Goal: Task Accomplishment & Management: Use online tool/utility

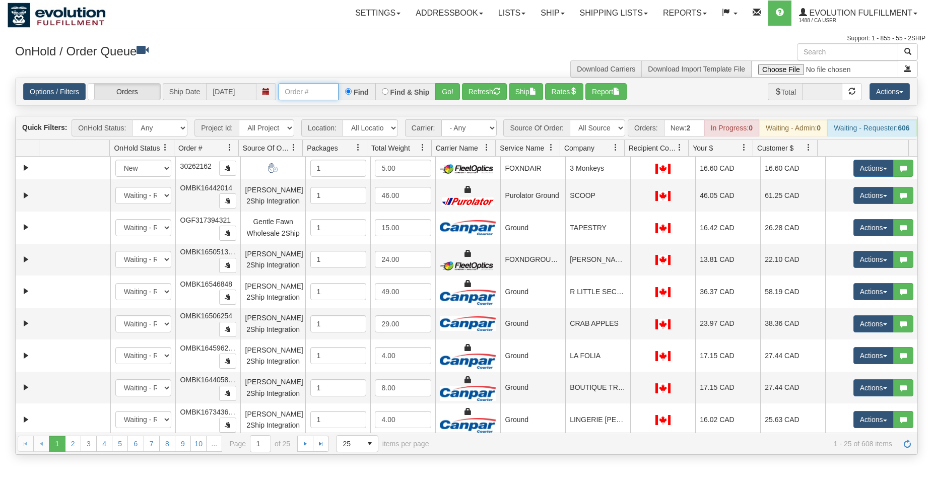
click at [331, 98] on input "text" at bounding box center [308, 91] width 60 height 17
click at [451, 94] on button "Go!" at bounding box center [447, 91] width 25 height 17
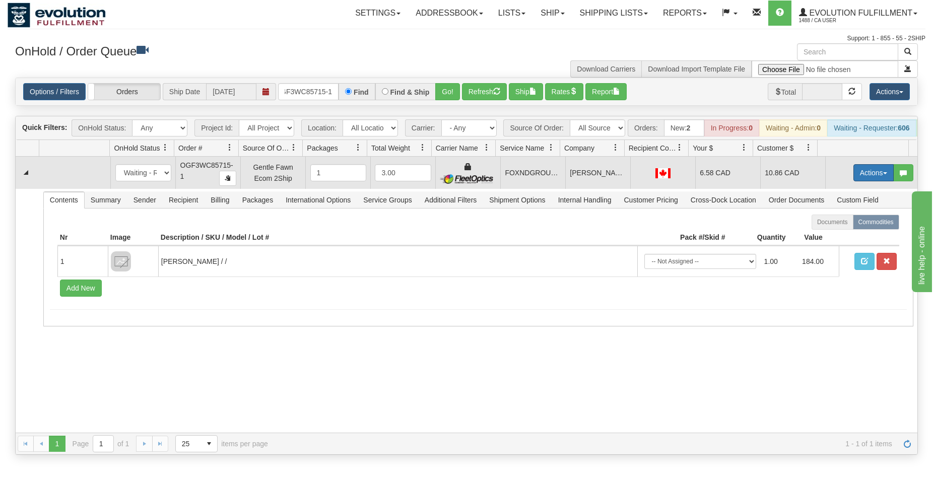
click at [865, 179] on button "Actions" at bounding box center [874, 172] width 40 height 17
click at [827, 235] on span "Ship" at bounding box center [833, 231] width 21 height 8
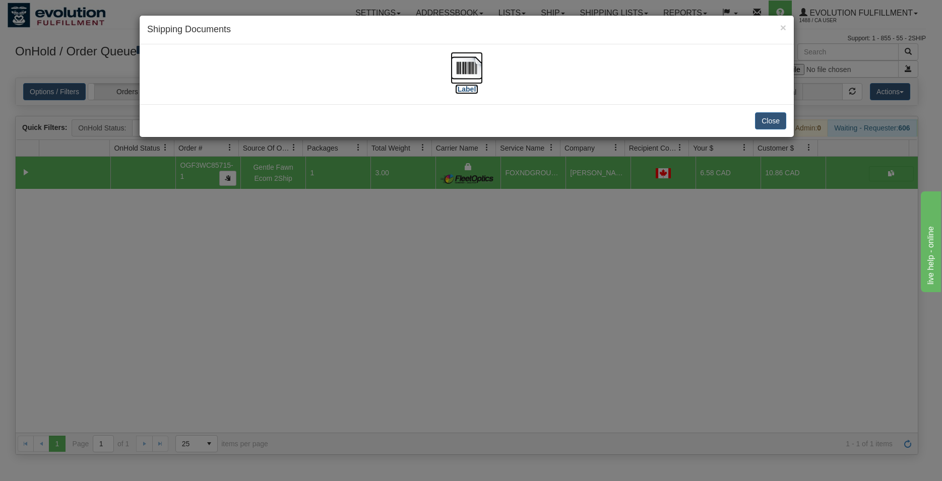
click at [480, 63] on img at bounding box center [467, 68] width 32 height 32
click at [766, 114] on button "Close" at bounding box center [770, 120] width 31 height 17
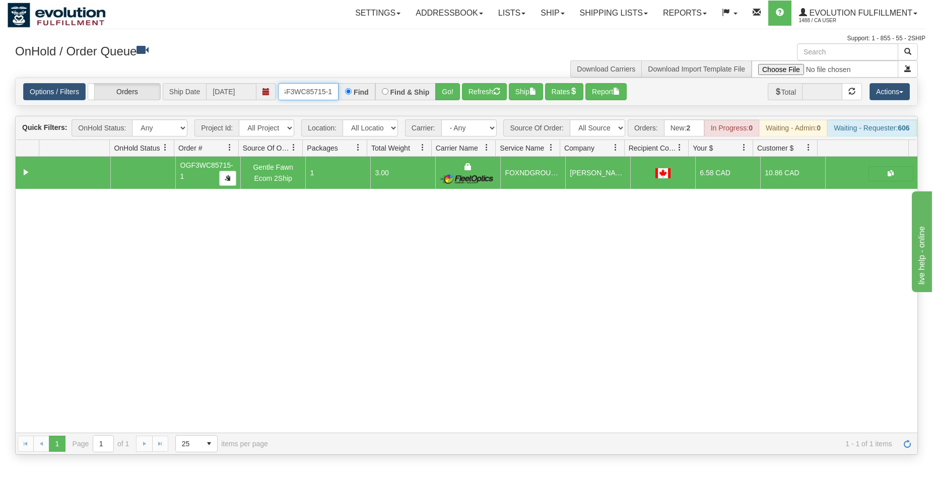
click at [315, 94] on input "OGF3WC85715-1" at bounding box center [308, 91] width 60 height 17
click at [441, 94] on button "Go!" at bounding box center [447, 91] width 25 height 17
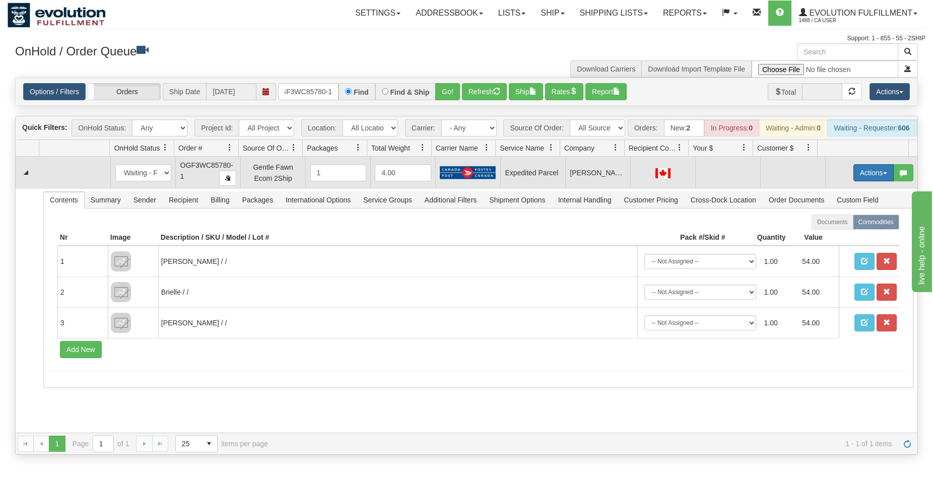
click at [858, 179] on button "Actions" at bounding box center [874, 172] width 40 height 17
click at [851, 209] on span "Refresh Rates" at bounding box center [849, 205] width 52 height 8
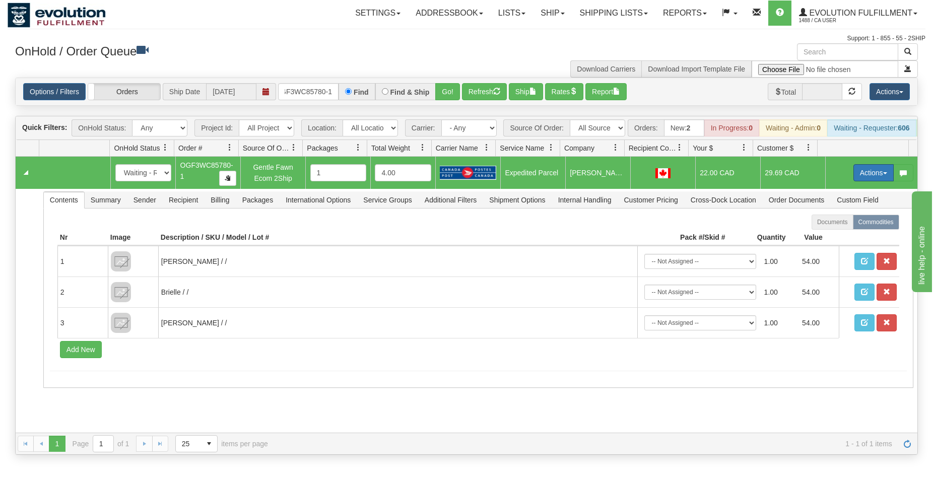
click at [862, 179] on button "Actions" at bounding box center [874, 172] width 40 height 17
click at [830, 235] on span "Ship" at bounding box center [833, 231] width 21 height 8
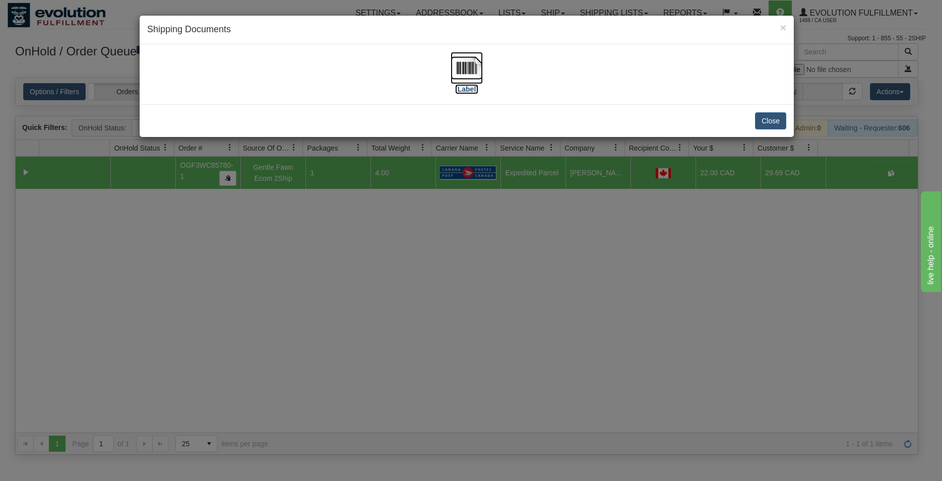
click at [468, 61] on img at bounding box center [467, 68] width 32 height 32
click at [783, 123] on button "Close" at bounding box center [770, 120] width 31 height 17
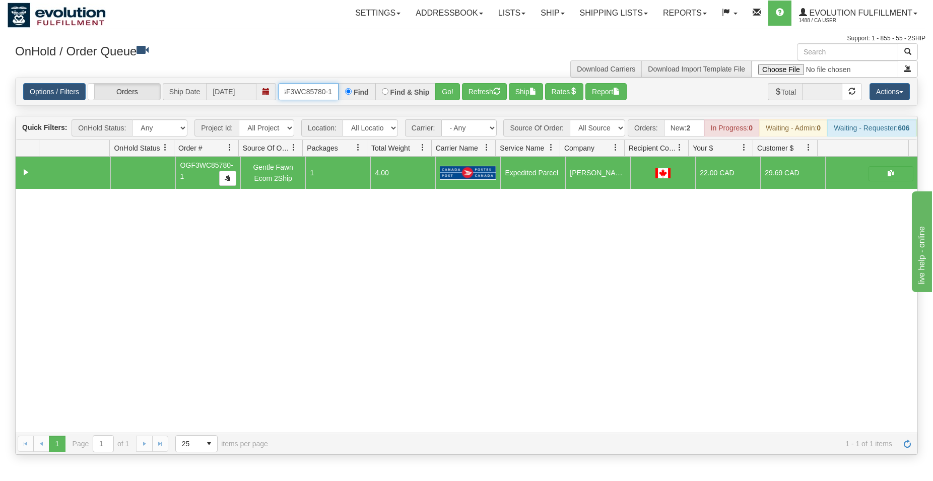
click at [304, 91] on input "OGF3WC85780-1" at bounding box center [308, 91] width 60 height 17
click at [445, 86] on button "Go!" at bounding box center [447, 91] width 25 height 17
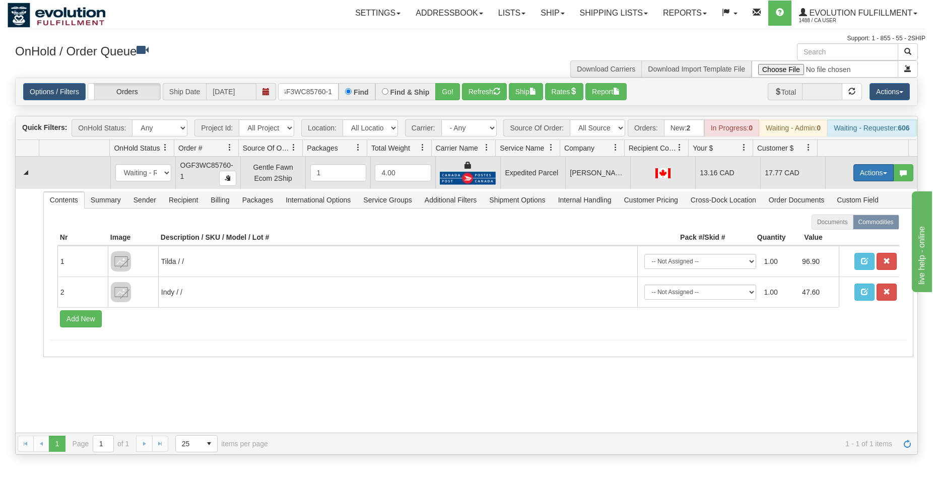
click at [854, 177] on button "Actions" at bounding box center [874, 172] width 40 height 17
click at [823, 235] on span "Ship" at bounding box center [833, 231] width 21 height 8
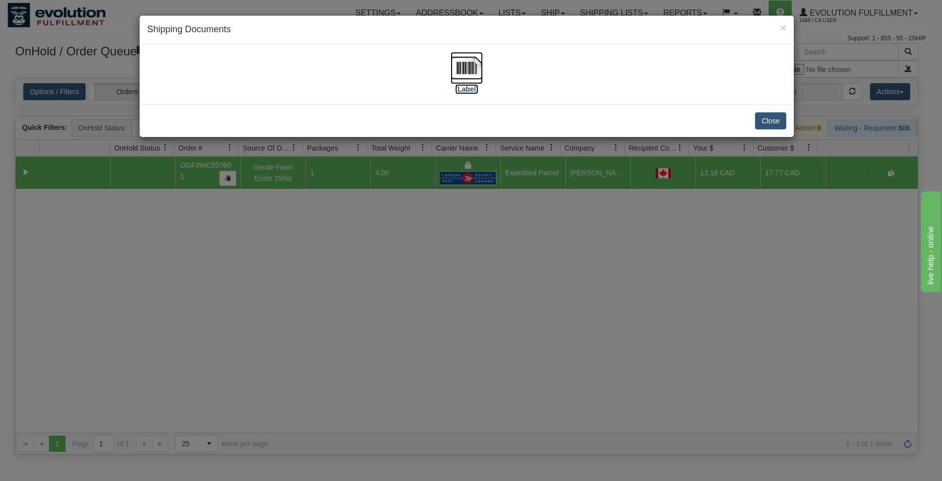
click at [467, 69] on img at bounding box center [467, 68] width 32 height 32
click at [772, 125] on button "Close" at bounding box center [770, 120] width 31 height 17
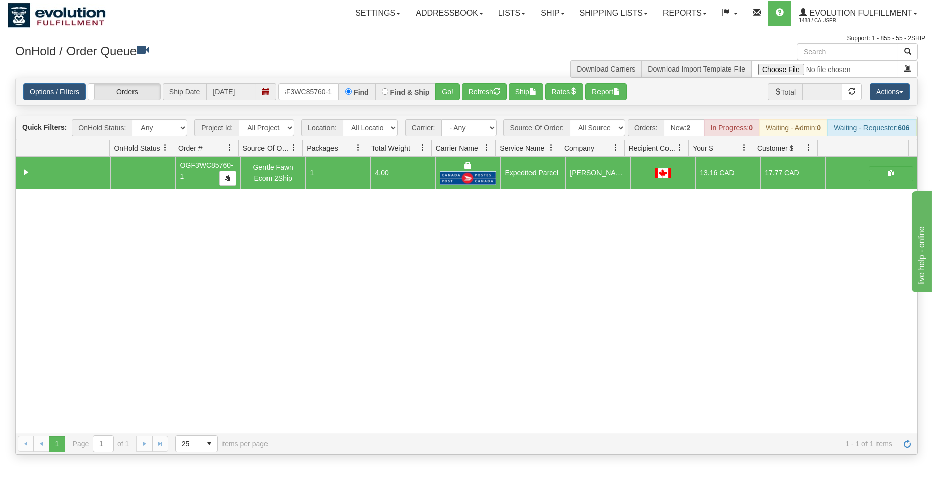
click at [276, 89] on span at bounding box center [267, 91] width 20 height 17
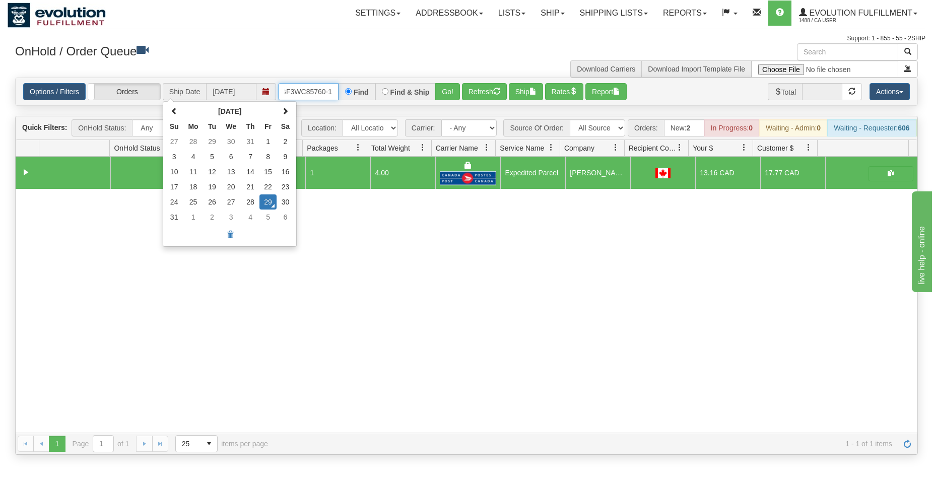
click at [303, 91] on input "OGF3WC85760-1" at bounding box center [308, 91] width 60 height 17
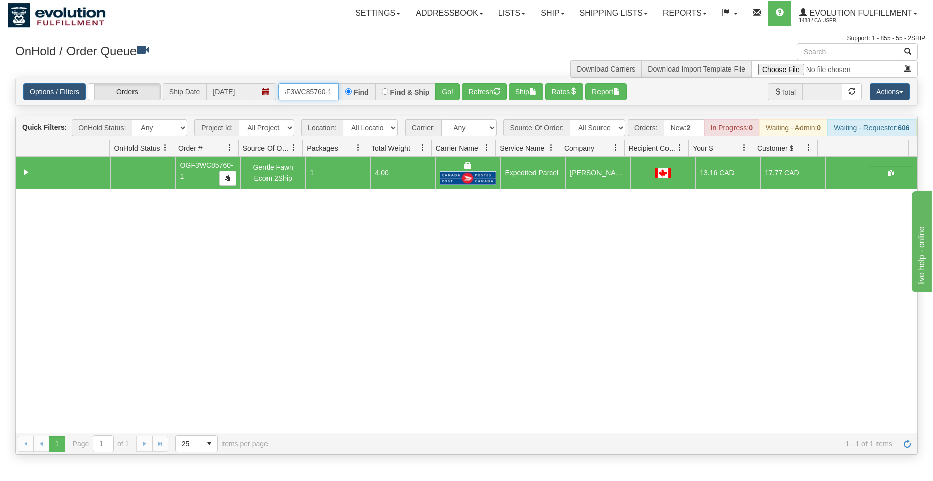
click at [303, 91] on input "OGF3WC85760-1" at bounding box center [308, 91] width 60 height 17
click at [452, 85] on button "Go!" at bounding box center [447, 91] width 25 height 17
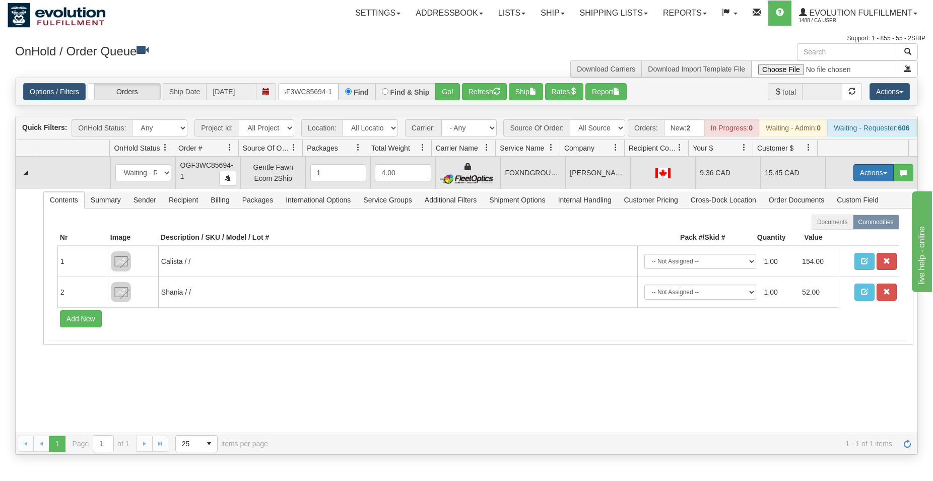
click at [855, 181] on button "Actions" at bounding box center [874, 172] width 40 height 17
click at [823, 235] on span "Ship" at bounding box center [833, 231] width 21 height 8
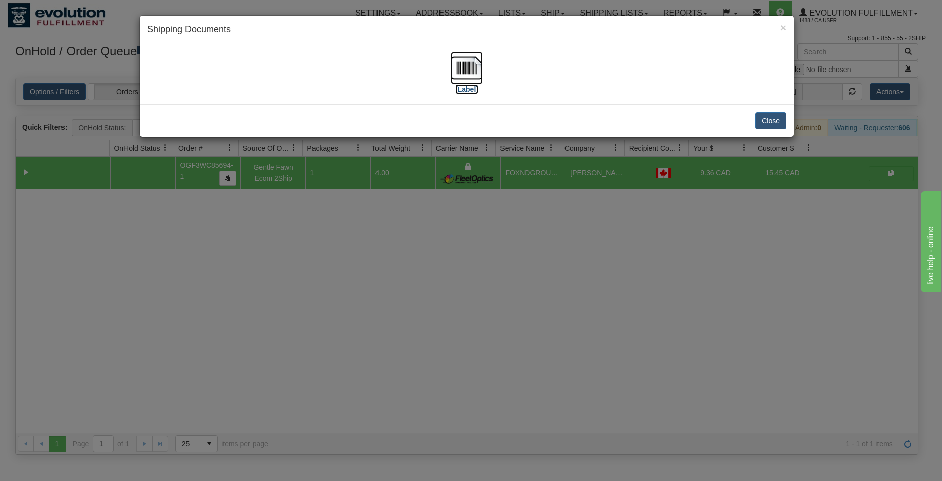
click at [470, 67] on img at bounding box center [467, 68] width 32 height 32
click at [775, 118] on button "Close" at bounding box center [770, 120] width 31 height 17
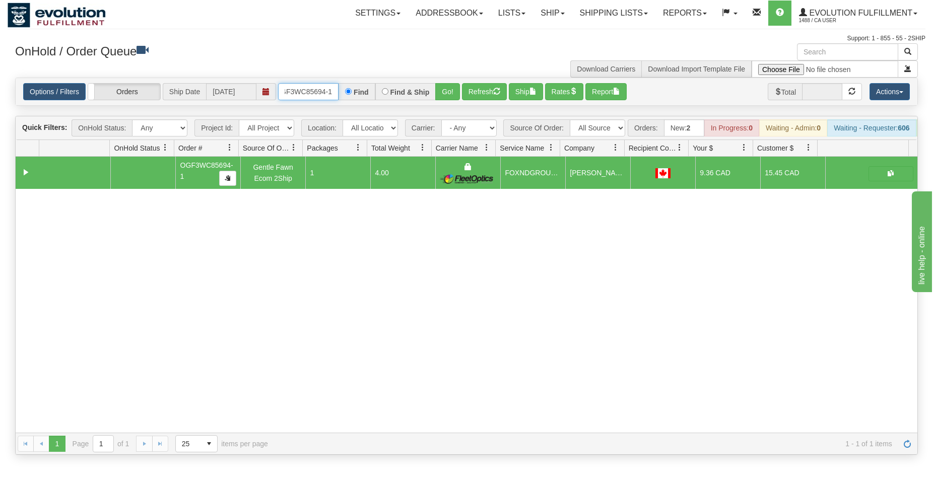
click at [301, 94] on input "OGF3WC85694-1" at bounding box center [308, 91] width 60 height 17
click at [449, 93] on button "Go!" at bounding box center [447, 91] width 25 height 17
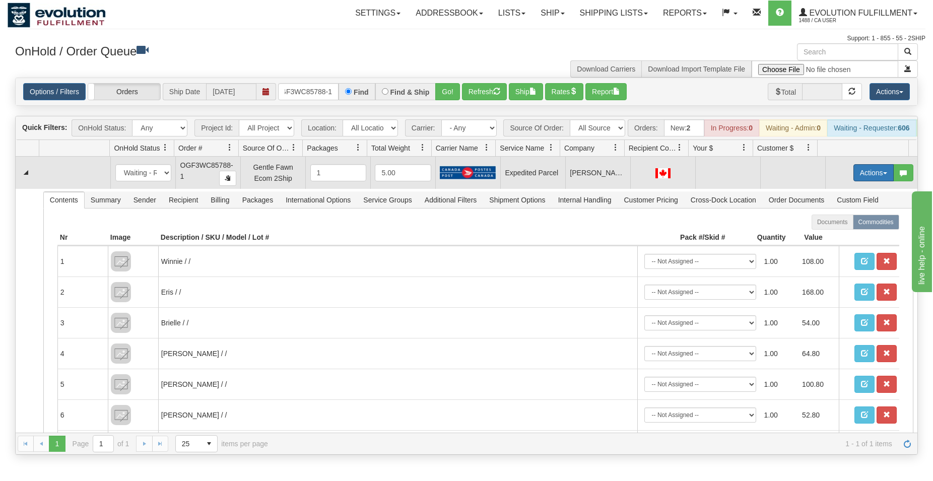
click at [861, 177] on button "Actions" at bounding box center [874, 172] width 40 height 17
click at [846, 209] on span "Refresh Rates" at bounding box center [849, 205] width 52 height 8
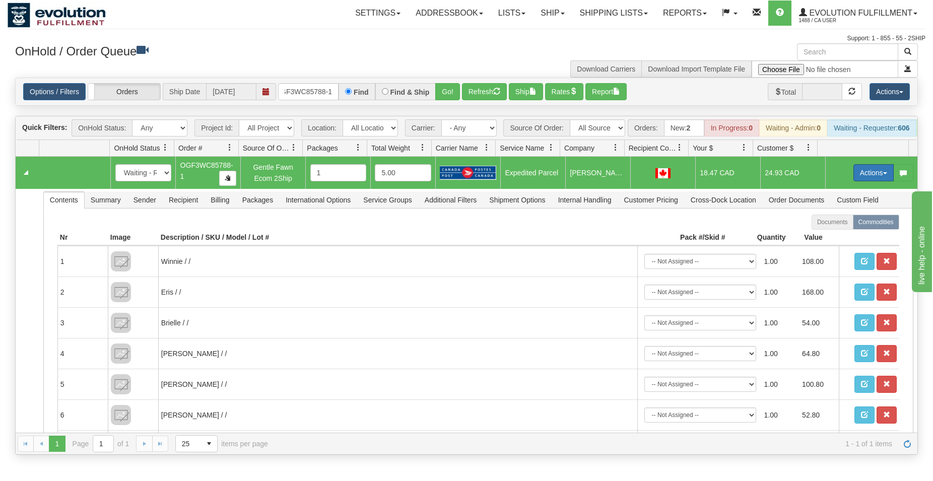
click at [862, 180] on button "Actions" at bounding box center [874, 172] width 40 height 17
click at [828, 235] on span "Ship" at bounding box center [833, 231] width 21 height 8
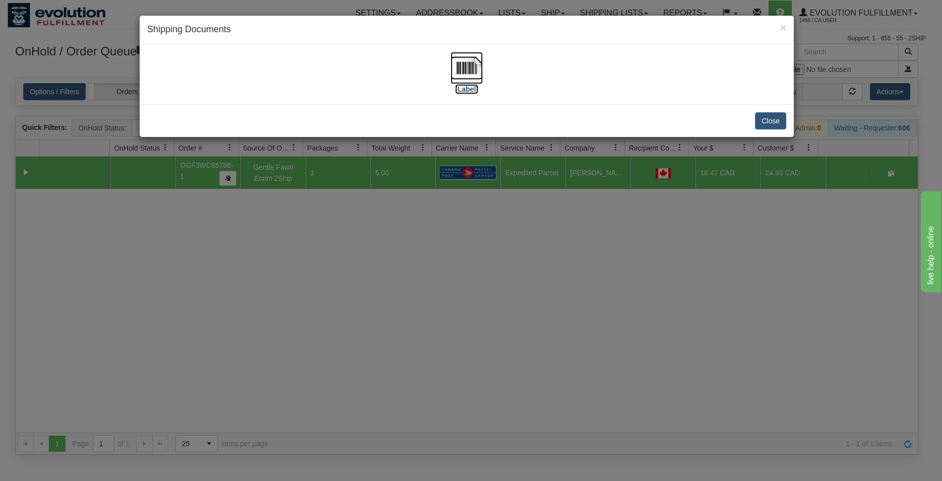
click at [459, 59] on img at bounding box center [467, 68] width 32 height 32
click at [762, 121] on button "Close" at bounding box center [770, 120] width 31 height 17
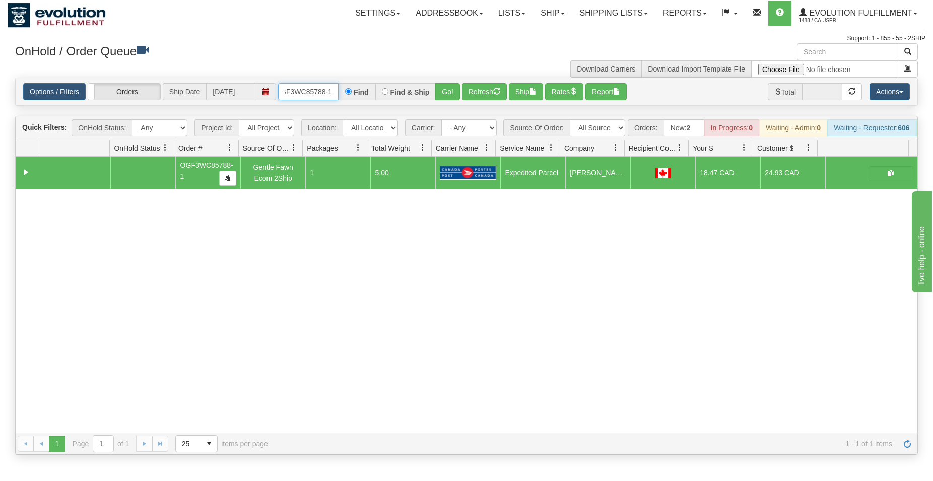
click at [317, 90] on input "OGF3WC85788-1" at bounding box center [308, 91] width 60 height 17
click at [443, 91] on button "Go!" at bounding box center [447, 91] width 25 height 17
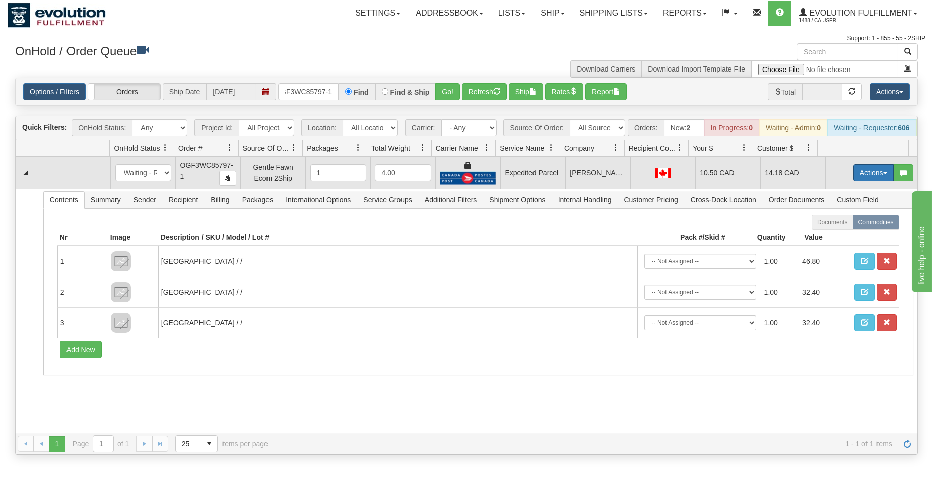
click at [861, 181] on button "Actions" at bounding box center [874, 172] width 40 height 17
click at [823, 235] on span "Ship" at bounding box center [833, 231] width 21 height 8
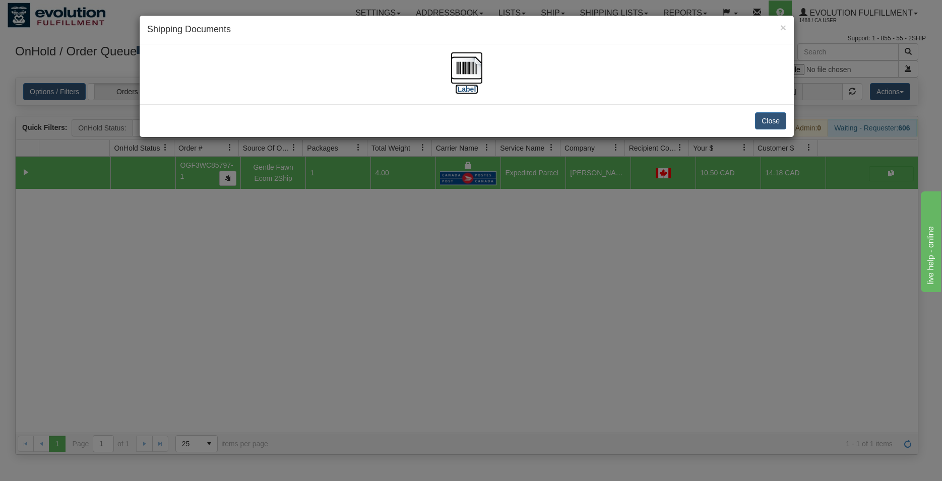
click at [468, 67] on img at bounding box center [467, 68] width 32 height 32
click at [756, 115] on button "Close" at bounding box center [770, 120] width 31 height 17
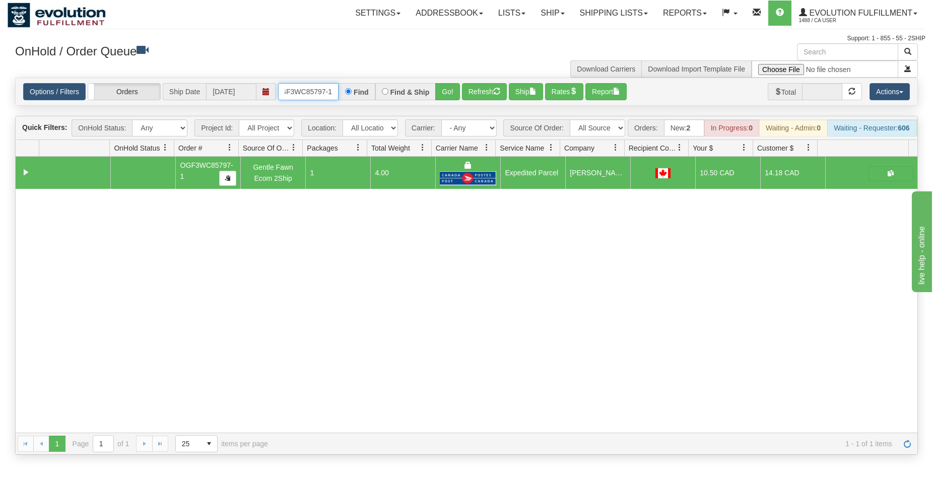
click at [310, 91] on input "OGF3WC85797-1" at bounding box center [308, 91] width 60 height 17
click at [456, 91] on button "Go!" at bounding box center [447, 91] width 25 height 17
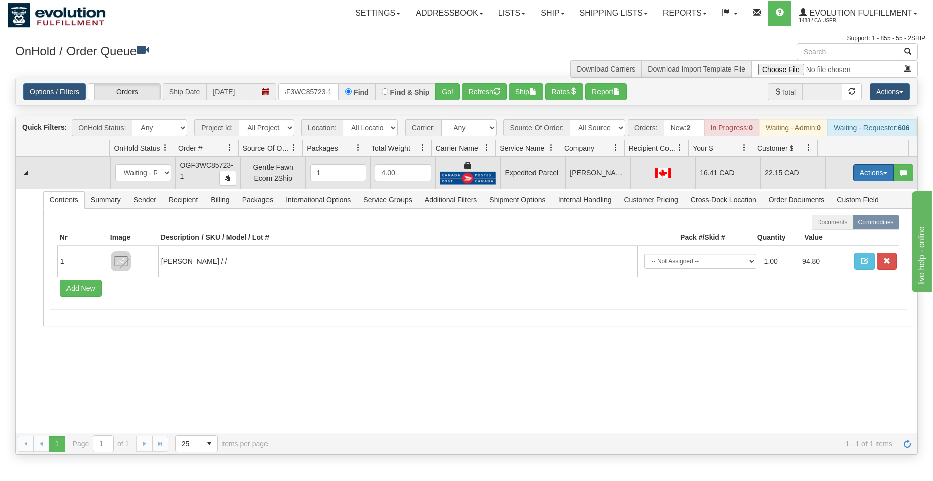
click at [863, 179] on button "Actions" at bounding box center [874, 172] width 40 height 17
click at [824, 235] on span "Ship" at bounding box center [833, 231] width 21 height 8
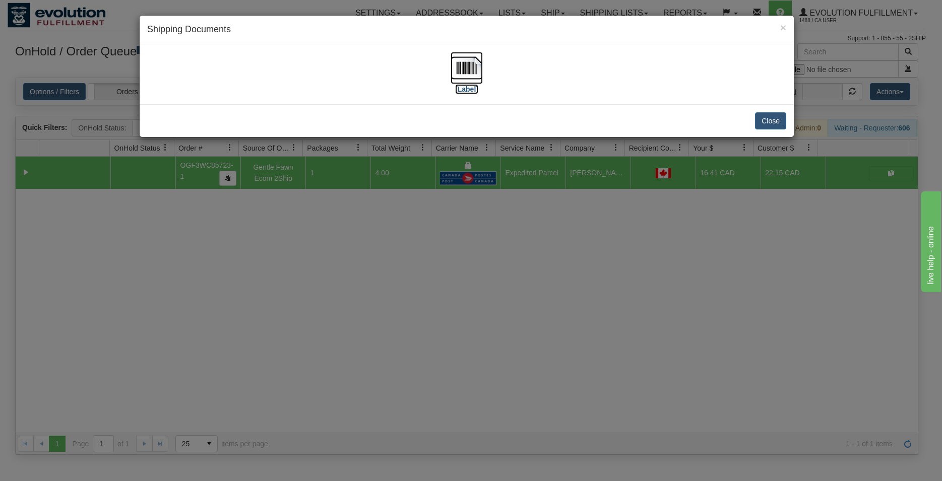
click at [458, 70] on img at bounding box center [467, 68] width 32 height 32
drag, startPoint x: 757, startPoint y: 116, endPoint x: 550, endPoint y: 110, distance: 206.7
click at [757, 116] on button "Close" at bounding box center [770, 120] width 31 height 17
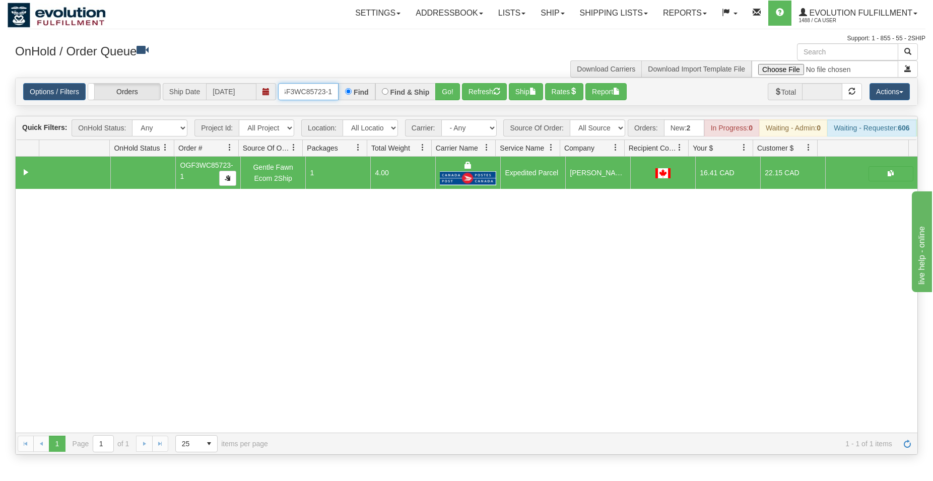
click at [303, 88] on input "OGF3WC85723-1" at bounding box center [308, 91] width 60 height 17
click at [436, 90] on div "Find & Ship" at bounding box center [405, 91] width 61 height 17
click at [440, 90] on button "Go!" at bounding box center [447, 91] width 25 height 17
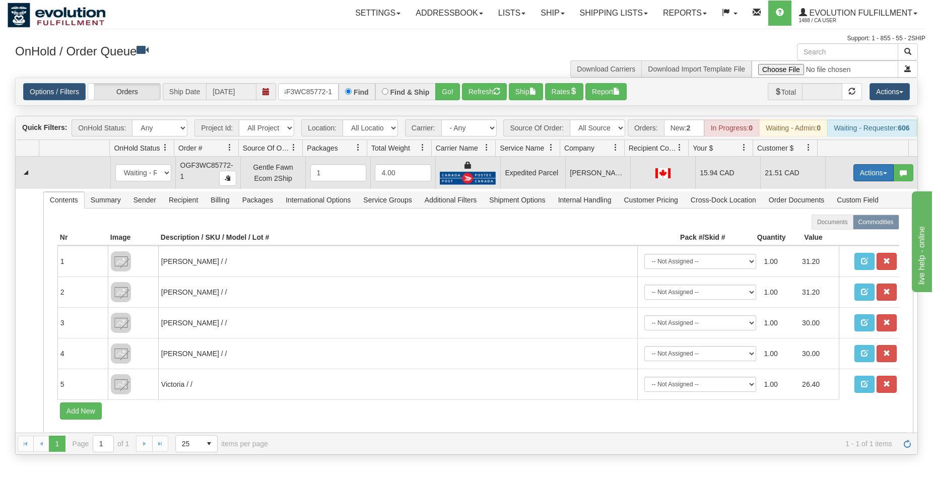
click at [868, 176] on button "Actions" at bounding box center [874, 172] width 40 height 17
click at [824, 235] on span "Ship" at bounding box center [833, 231] width 21 height 8
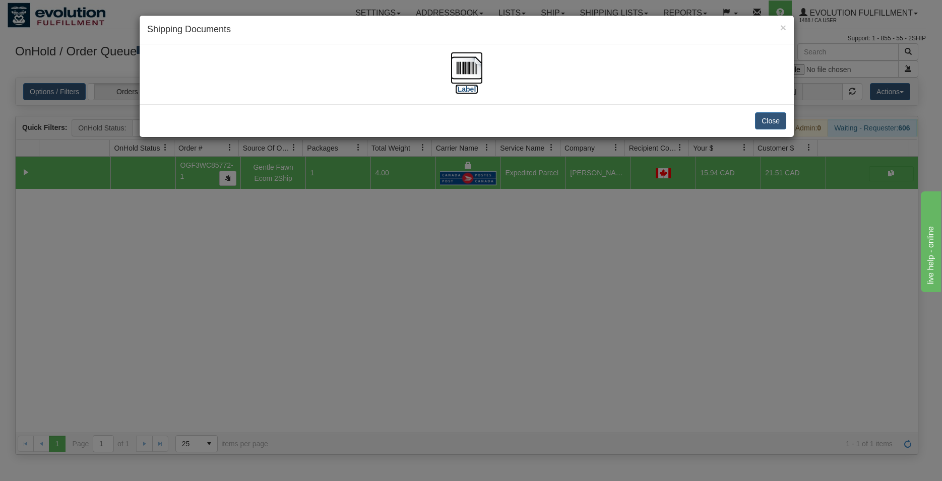
click at [461, 65] on img at bounding box center [467, 68] width 32 height 32
click at [766, 125] on button "Close" at bounding box center [770, 120] width 31 height 17
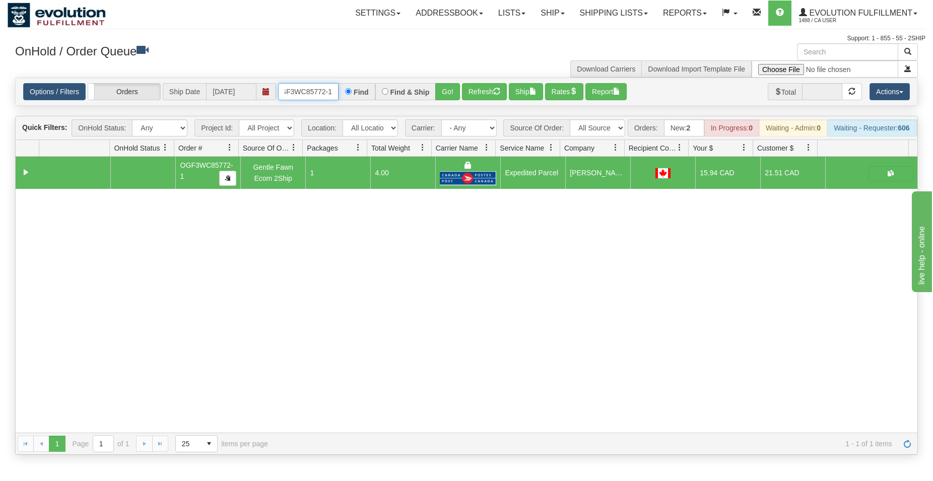
click at [305, 86] on input "OGF3WC85772-1" at bounding box center [308, 91] width 60 height 17
click at [443, 92] on button "Go!" at bounding box center [447, 91] width 25 height 17
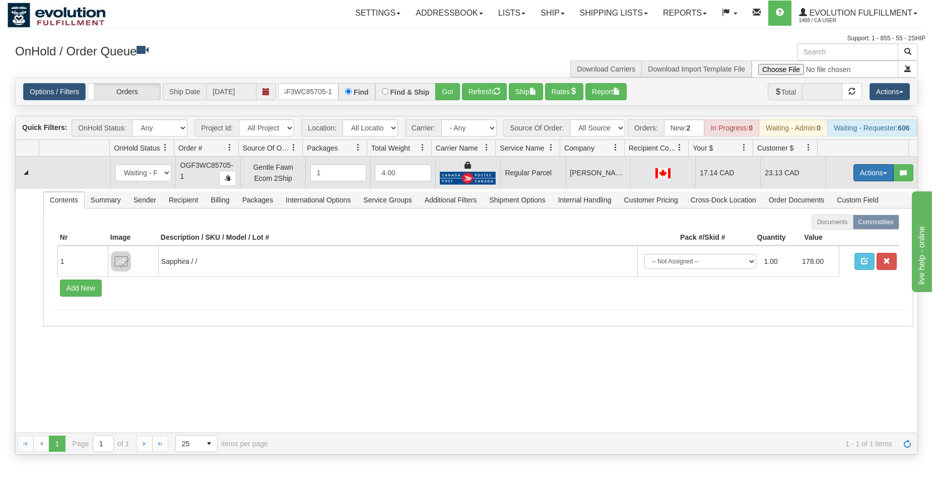
click at [871, 179] on button "Actions" at bounding box center [874, 172] width 40 height 17
click at [827, 222] on span "Rate All Services" at bounding box center [853, 218] width 60 height 8
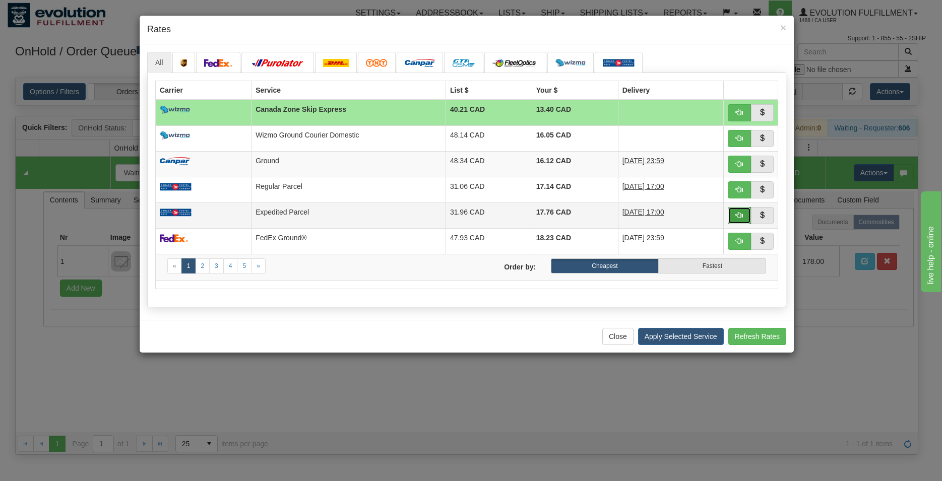
click at [735, 210] on button "button" at bounding box center [739, 215] width 23 height 17
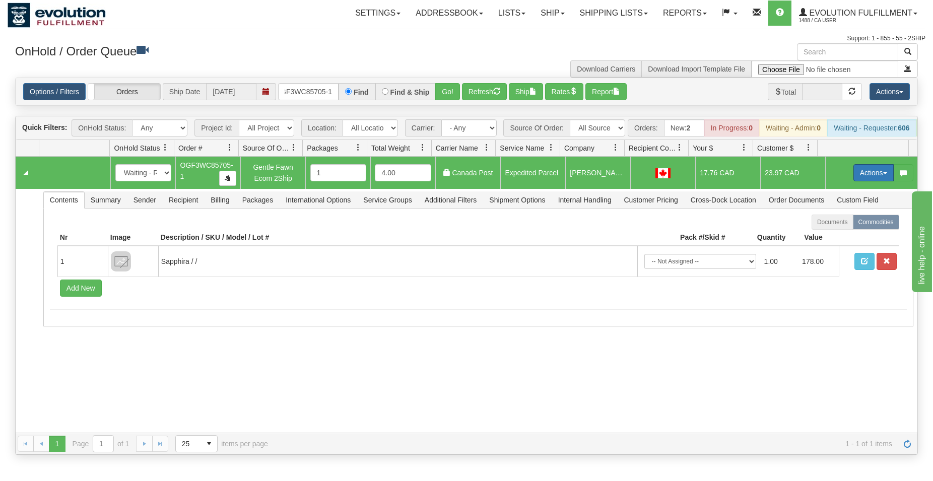
click at [862, 179] on button "Actions" at bounding box center [874, 172] width 40 height 17
click at [823, 238] on link "Ship" at bounding box center [853, 231] width 81 height 13
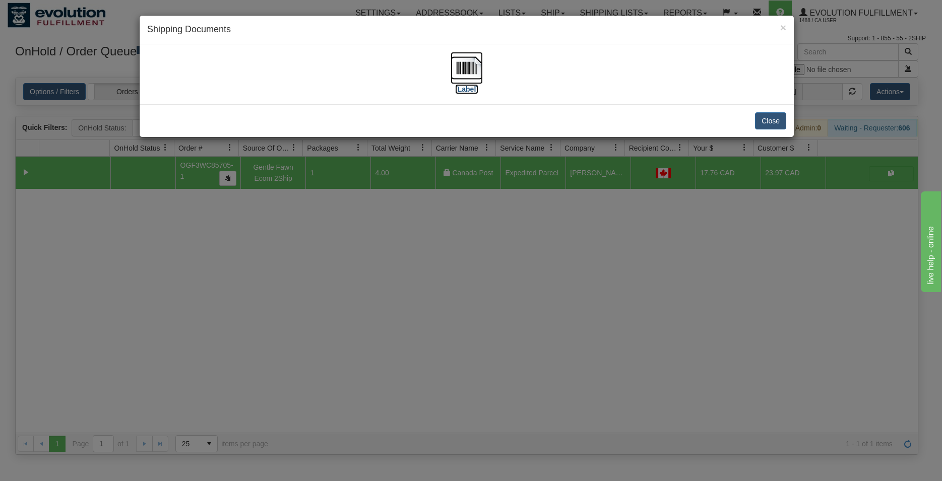
click at [466, 71] on img at bounding box center [467, 68] width 32 height 32
click at [770, 124] on button "Close" at bounding box center [770, 120] width 31 height 17
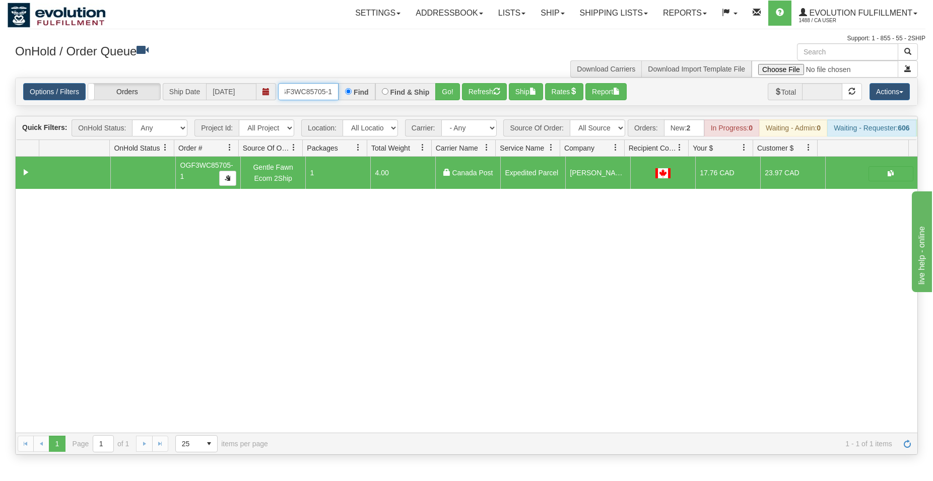
click at [319, 96] on input "OGF3WC85705-1" at bounding box center [308, 91] width 60 height 17
click at [453, 93] on button "Go!" at bounding box center [447, 91] width 25 height 17
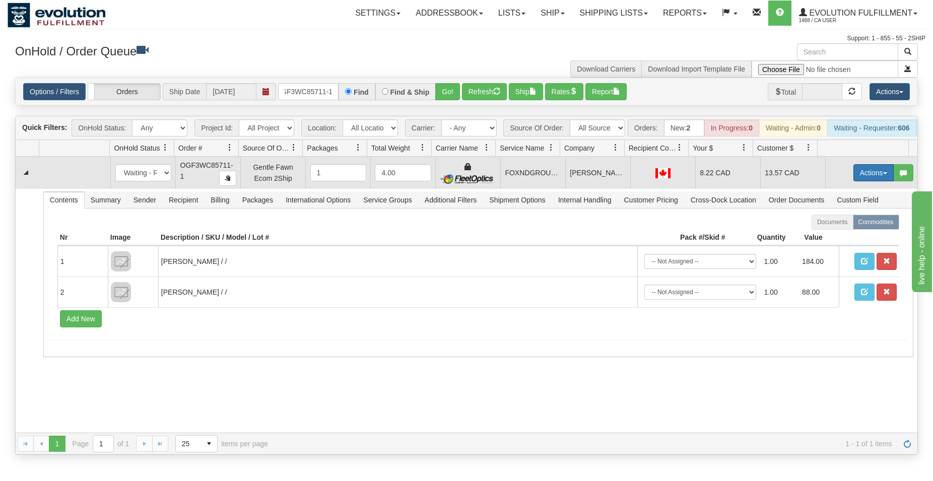
click at [864, 175] on button "Actions" at bounding box center [874, 172] width 40 height 17
click at [828, 235] on span "Ship" at bounding box center [833, 231] width 21 height 8
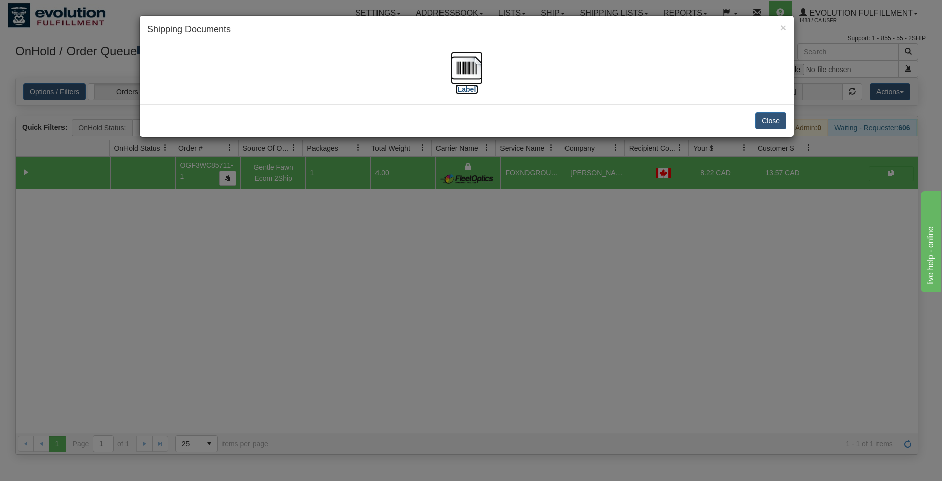
click at [478, 73] on img at bounding box center [467, 68] width 32 height 32
click at [770, 124] on button "Close" at bounding box center [770, 120] width 31 height 17
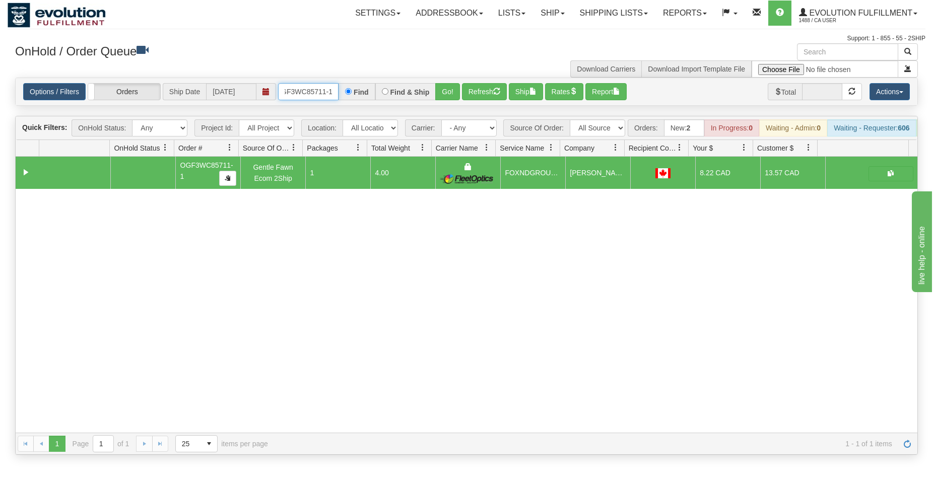
click at [317, 86] on input "OGF3WC85711-1" at bounding box center [308, 91] width 60 height 17
click at [450, 89] on button "Go!" at bounding box center [447, 91] width 25 height 17
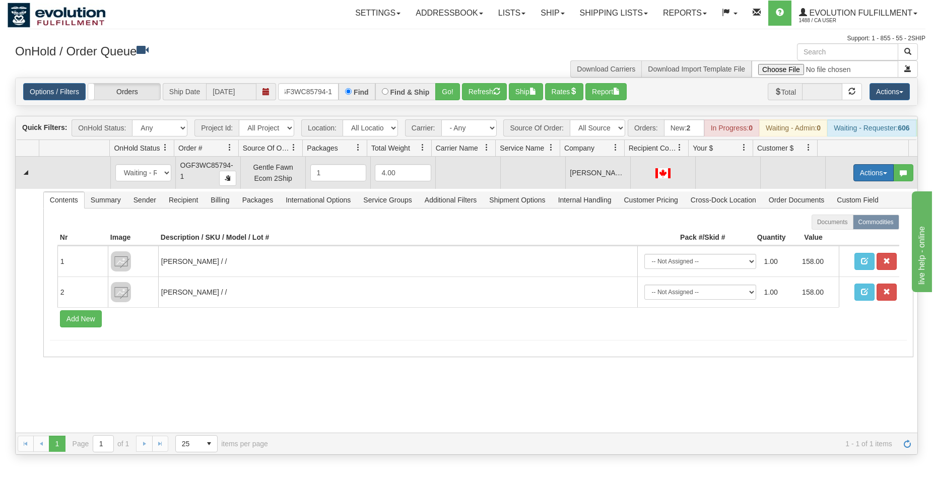
click at [870, 181] on button "Actions" at bounding box center [874, 172] width 40 height 17
click at [832, 222] on span "Rate All Services" at bounding box center [853, 218] width 60 height 8
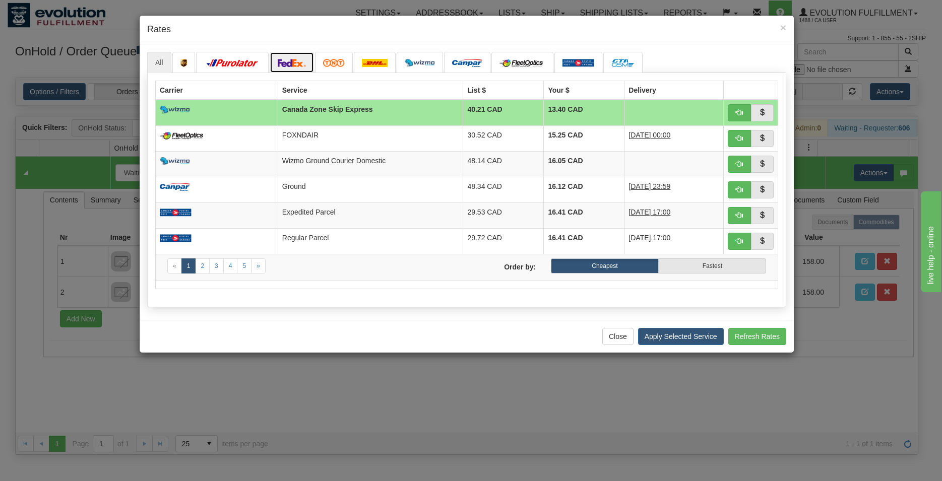
click at [296, 55] on link at bounding box center [292, 62] width 44 height 21
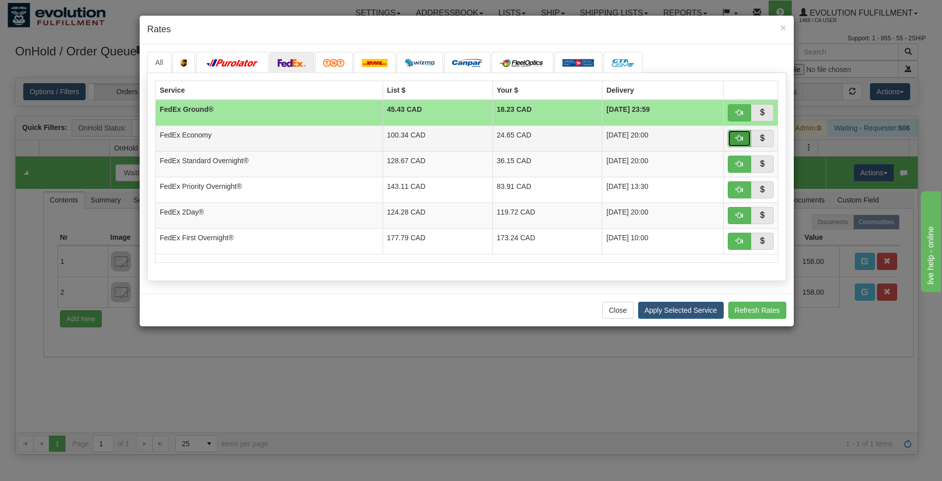
click at [734, 137] on button "button" at bounding box center [739, 138] width 23 height 17
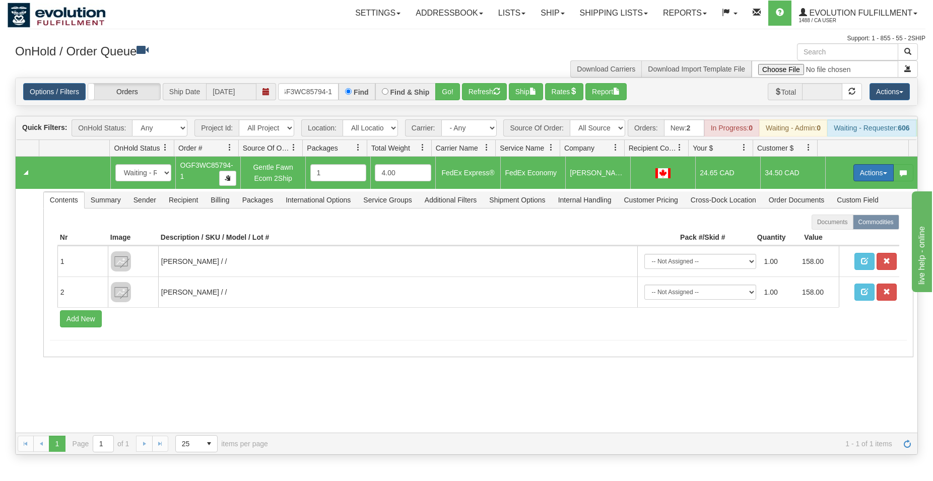
click at [856, 181] on button "Actions" at bounding box center [874, 172] width 40 height 17
click at [828, 235] on span "Ship" at bounding box center [833, 231] width 21 height 8
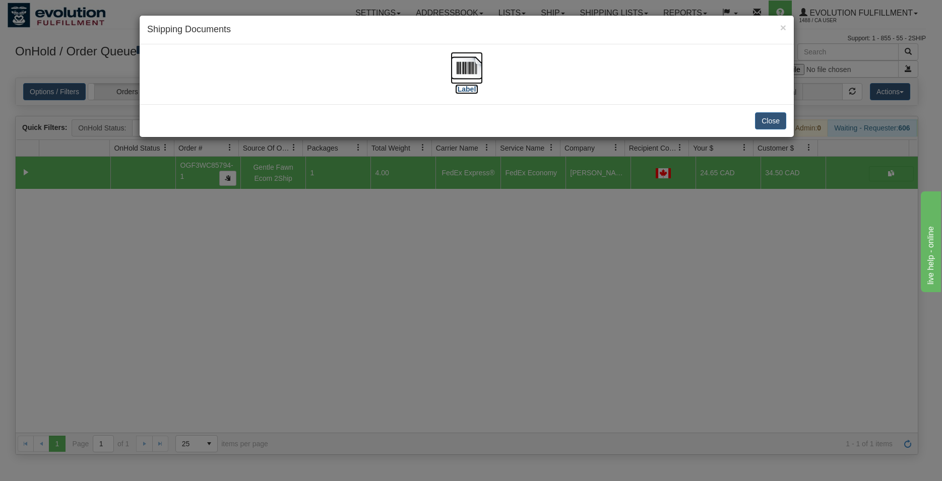
click at [458, 66] on img at bounding box center [467, 68] width 32 height 32
click at [773, 118] on button "Close" at bounding box center [770, 120] width 31 height 17
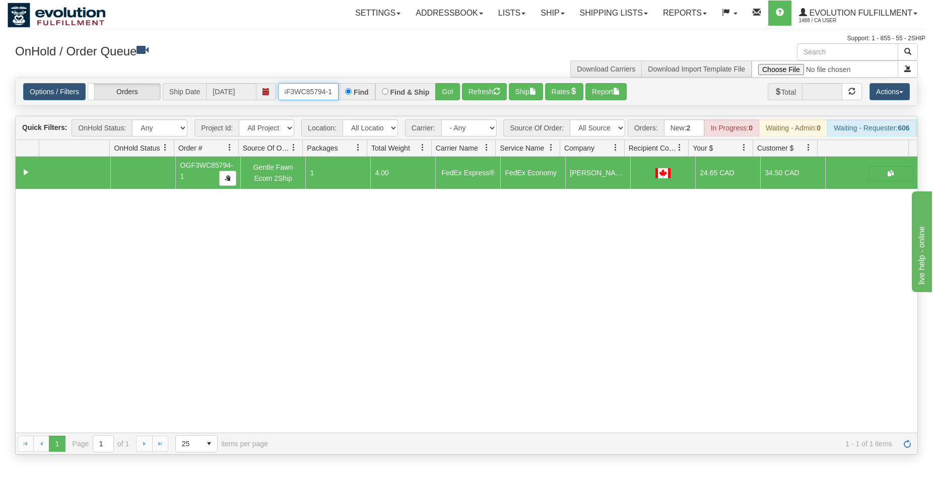
click at [294, 94] on input "OGF3WC85794-1" at bounding box center [308, 91] width 60 height 17
click at [444, 92] on button "Go!" at bounding box center [447, 91] width 25 height 17
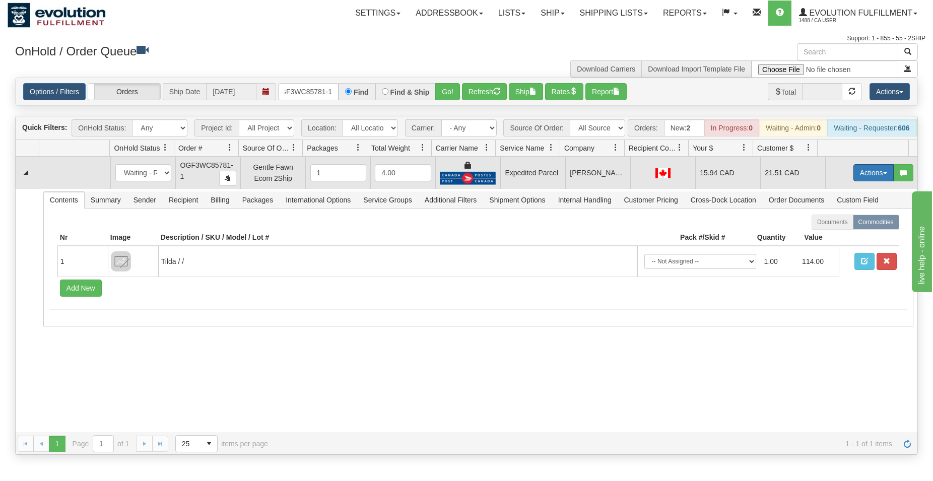
click at [863, 181] on button "Actions" at bounding box center [874, 172] width 40 height 17
click at [829, 235] on span "Ship" at bounding box center [833, 231] width 21 height 8
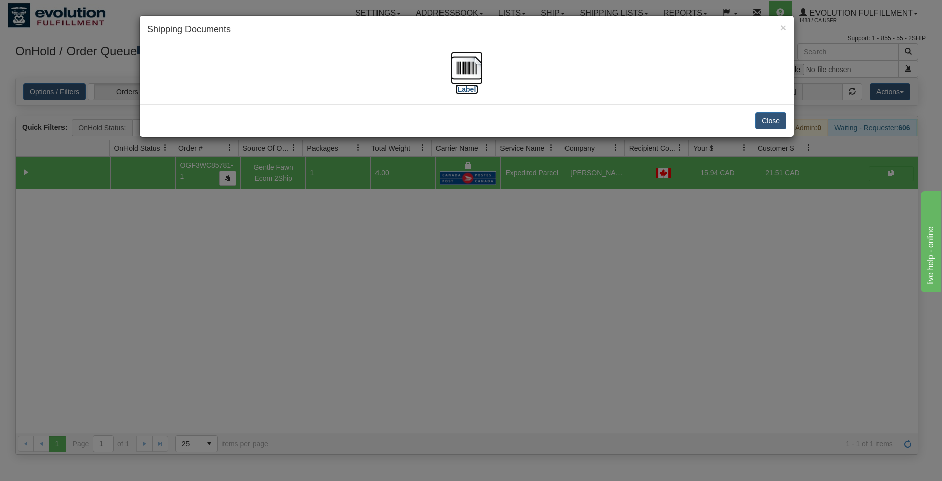
click at [458, 67] on img at bounding box center [467, 68] width 32 height 32
click at [767, 119] on button "Close" at bounding box center [770, 120] width 31 height 17
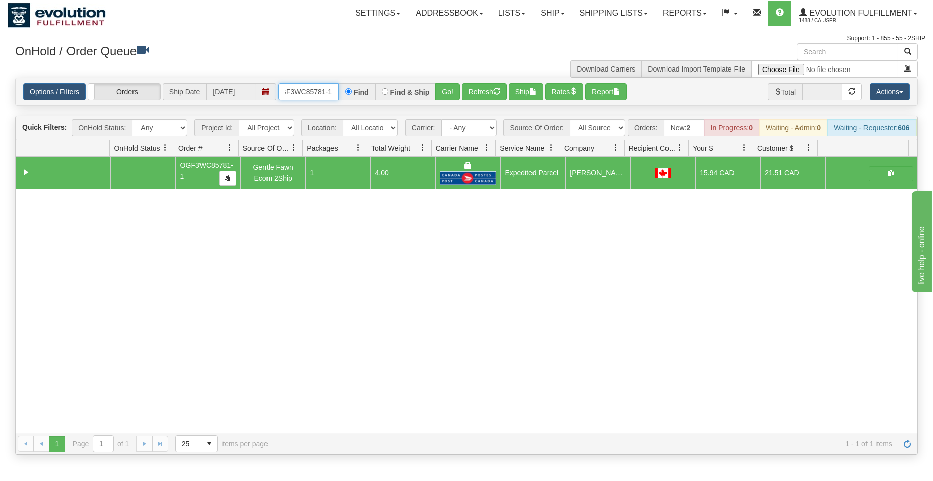
click at [320, 90] on input "OGF3WC85781-1" at bounding box center [308, 91] width 60 height 17
click at [442, 93] on button "Go!" at bounding box center [447, 91] width 25 height 17
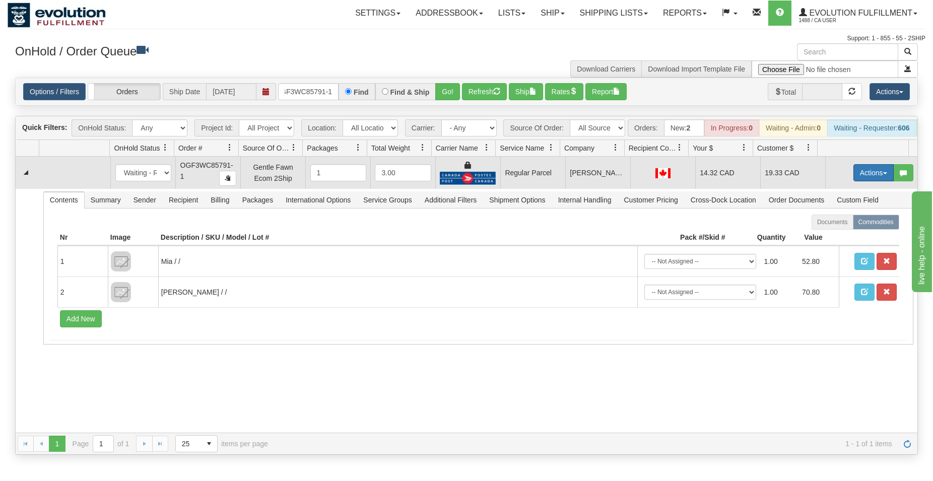
click at [869, 180] on button "Actions" at bounding box center [874, 172] width 40 height 17
click at [828, 222] on span "Rate All Services" at bounding box center [853, 218] width 60 height 8
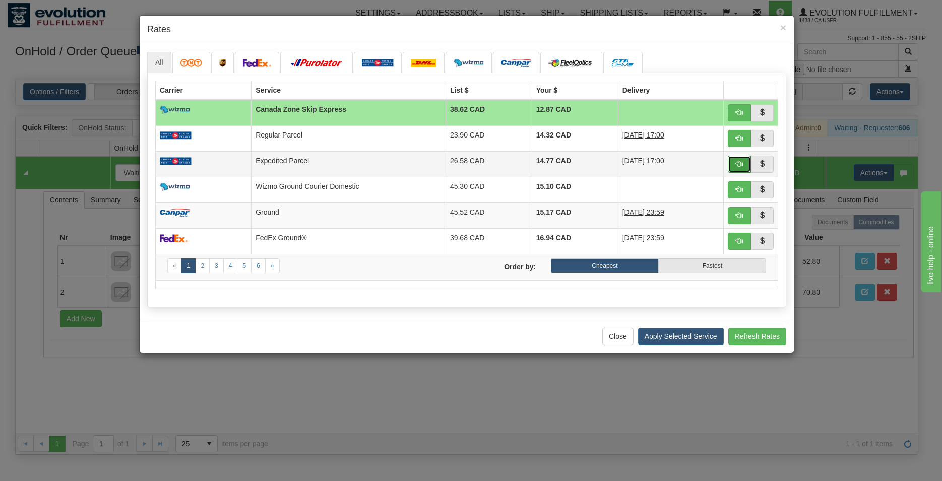
click at [739, 166] on span "button" at bounding box center [739, 163] width 7 height 7
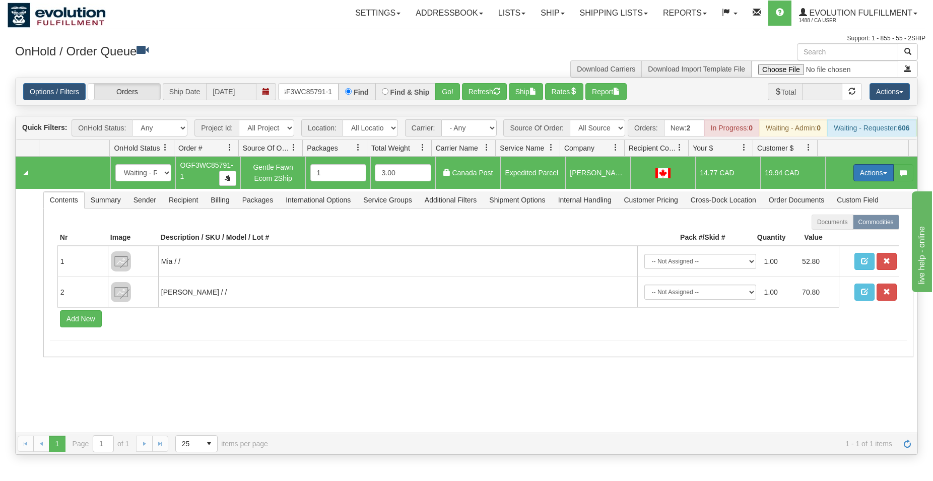
click at [872, 181] on button "Actions" at bounding box center [874, 172] width 40 height 17
click at [831, 235] on span "Ship" at bounding box center [833, 231] width 21 height 8
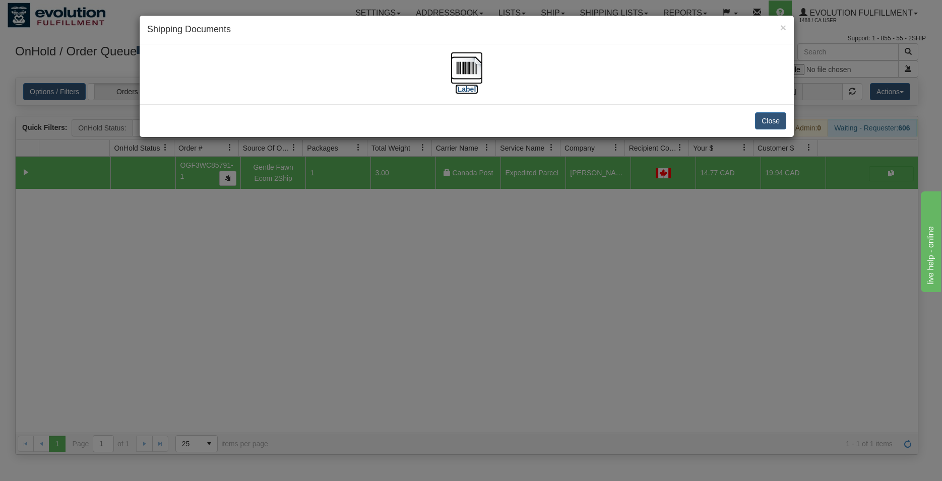
click at [466, 58] on img at bounding box center [467, 68] width 32 height 32
click at [767, 120] on button "Close" at bounding box center [770, 120] width 31 height 17
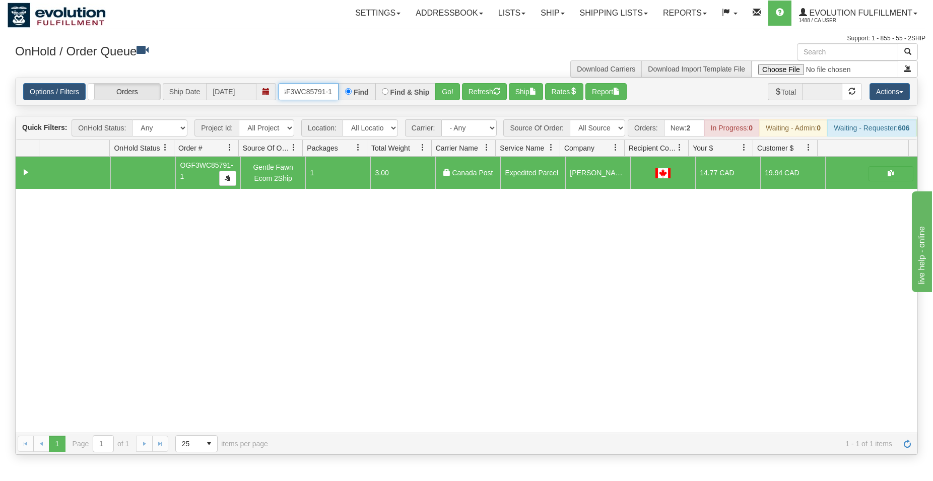
click at [304, 91] on input "OGF3WC85791-1" at bounding box center [308, 91] width 60 height 17
click at [452, 91] on button "Go!" at bounding box center [447, 91] width 25 height 17
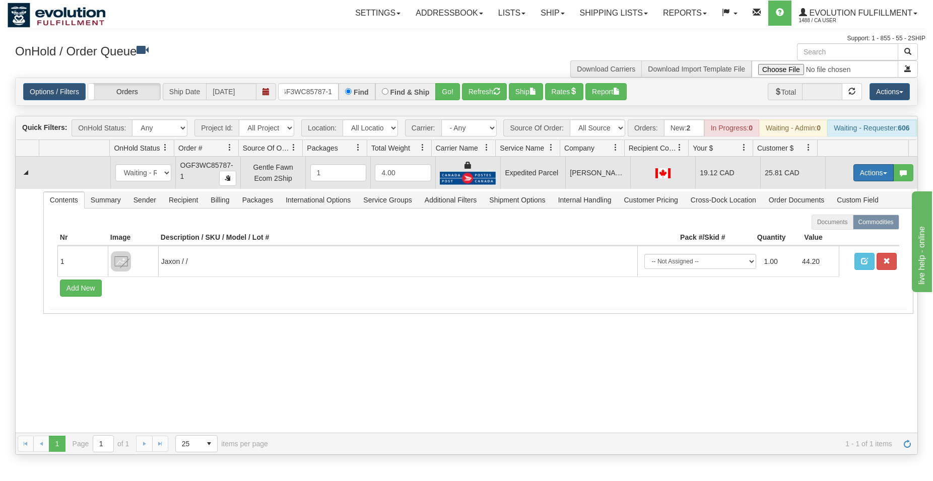
click at [873, 180] on button "Actions" at bounding box center [874, 172] width 40 height 17
click at [828, 235] on span "Ship" at bounding box center [833, 231] width 21 height 8
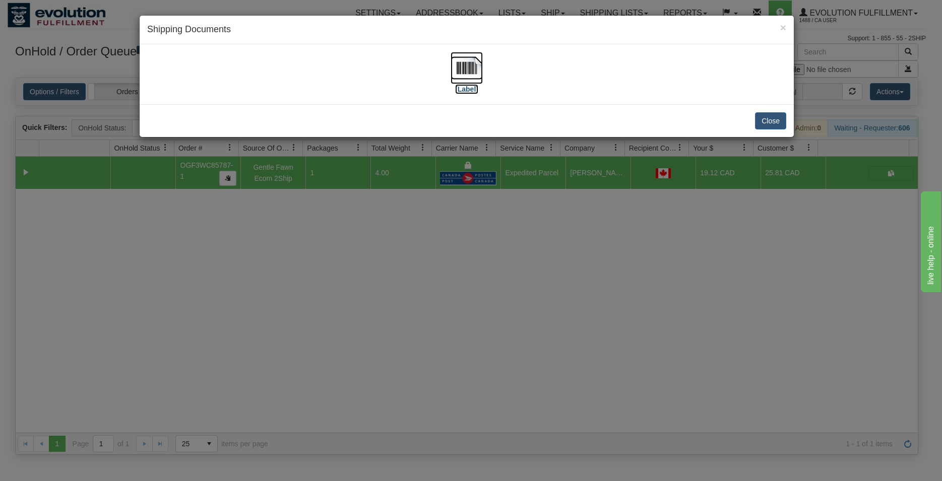
click at [458, 67] on img at bounding box center [467, 68] width 32 height 32
click at [759, 117] on button "Close" at bounding box center [770, 120] width 31 height 17
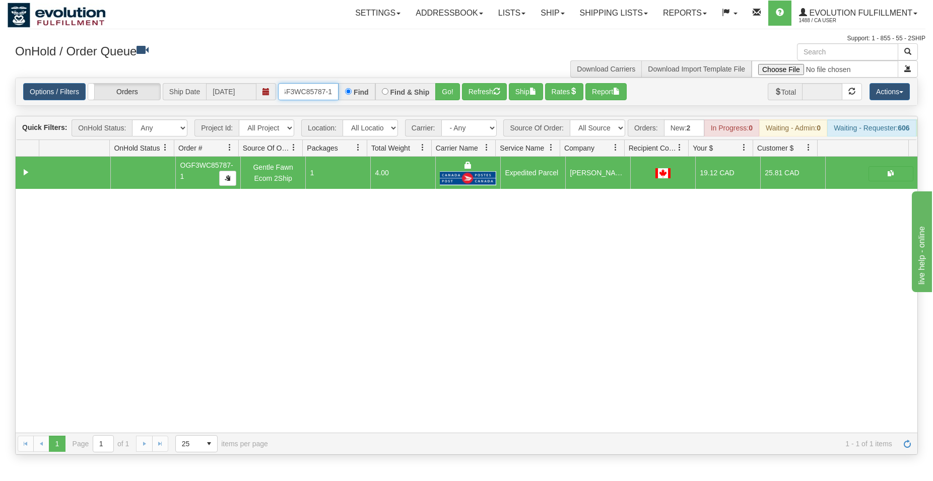
click at [306, 99] on input "OGF3WC85787-1" at bounding box center [308, 91] width 60 height 17
click at [447, 92] on button "Go!" at bounding box center [447, 91] width 25 height 17
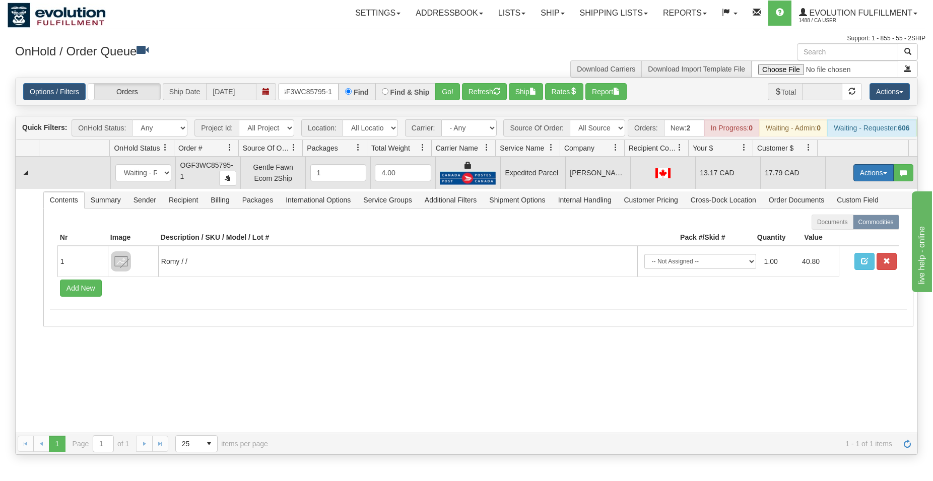
click at [871, 179] on button "Actions" at bounding box center [874, 172] width 40 height 17
click at [826, 235] on link "Ship" at bounding box center [853, 231] width 81 height 13
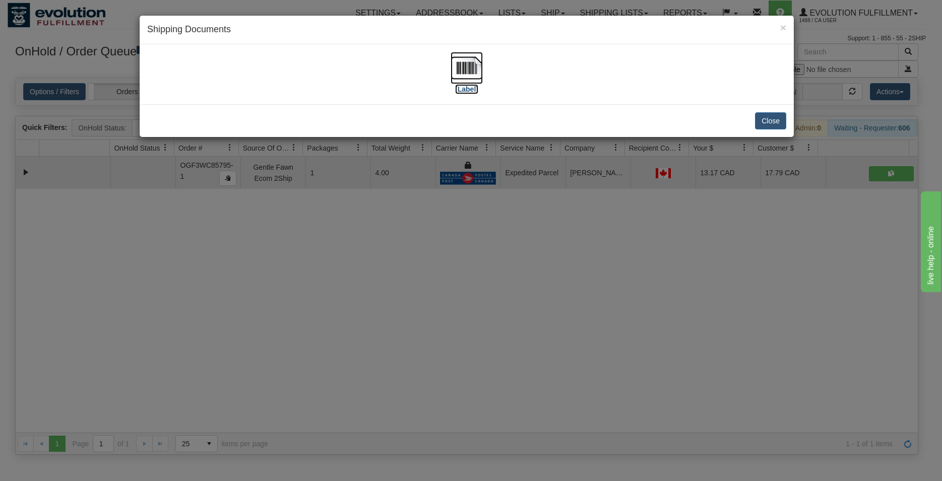
click at [476, 67] on img at bounding box center [467, 68] width 32 height 32
click at [774, 118] on button "Close" at bounding box center [770, 120] width 31 height 17
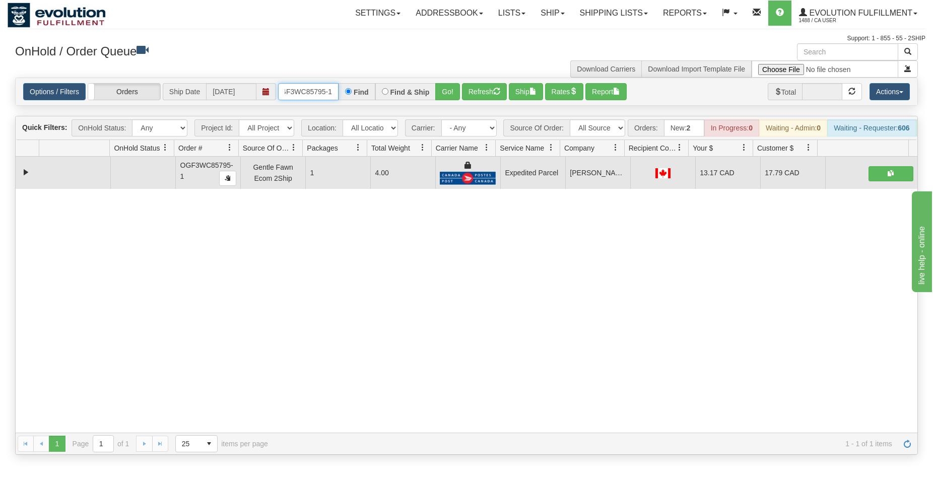
click at [307, 97] on input "OGF3WC85795-1" at bounding box center [308, 91] width 60 height 17
click at [451, 93] on button "Go!" at bounding box center [447, 91] width 25 height 17
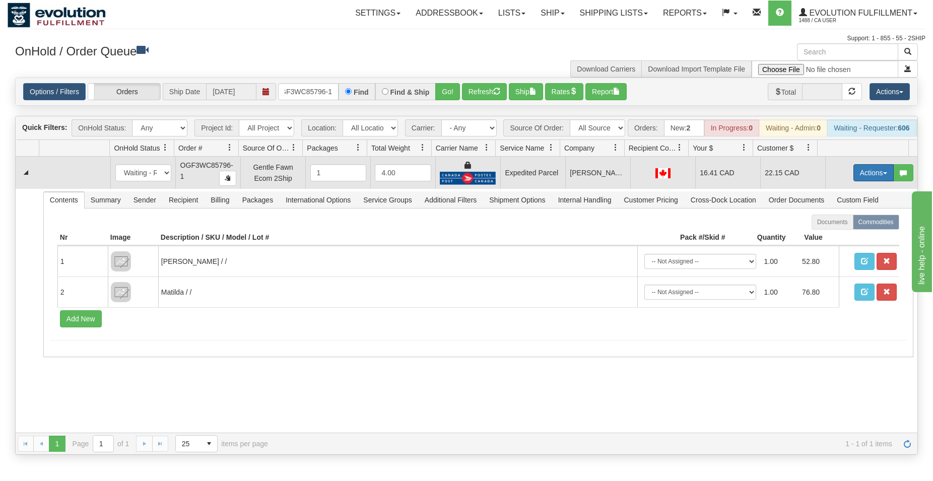
click at [862, 181] on button "Actions" at bounding box center [874, 172] width 40 height 17
click at [827, 235] on span "Ship" at bounding box center [833, 231] width 21 height 8
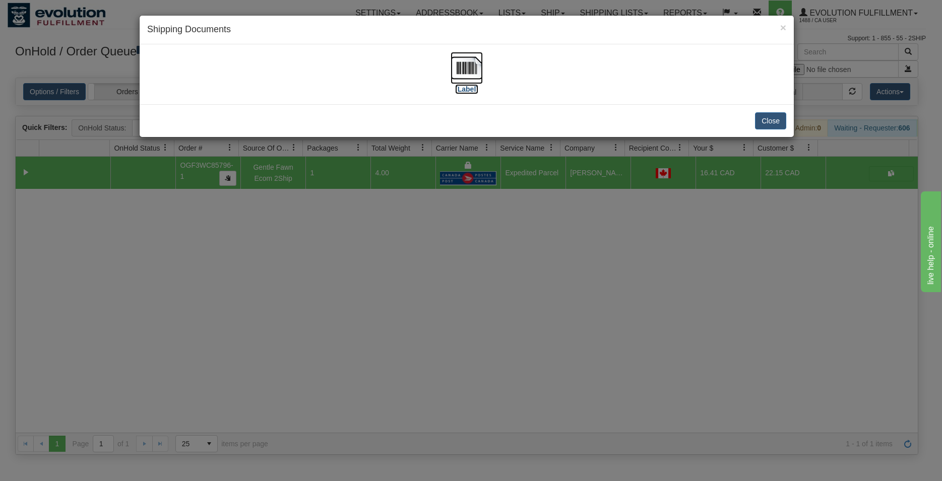
click at [456, 65] on img at bounding box center [467, 68] width 32 height 32
click at [762, 123] on button "Close" at bounding box center [770, 120] width 31 height 17
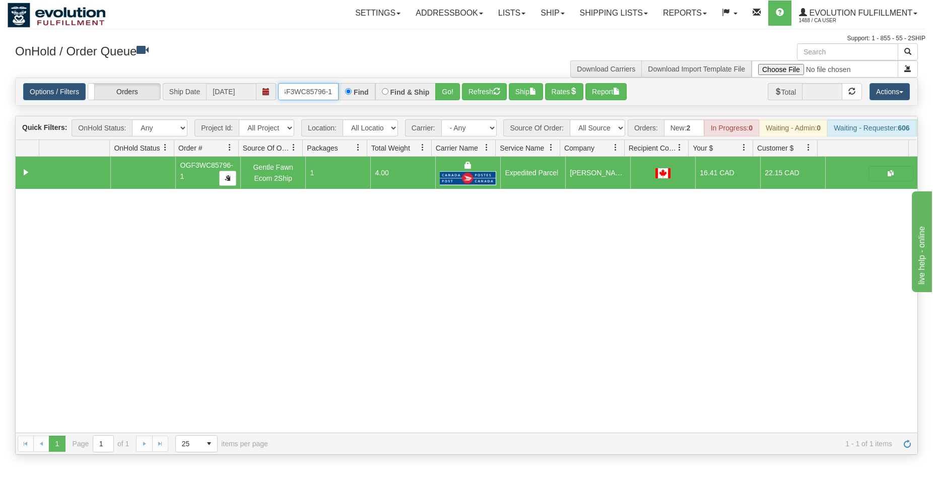
click at [316, 90] on input "OGF3WC85796-1" at bounding box center [308, 91] width 60 height 17
click at [457, 96] on button "Go!" at bounding box center [447, 91] width 25 height 17
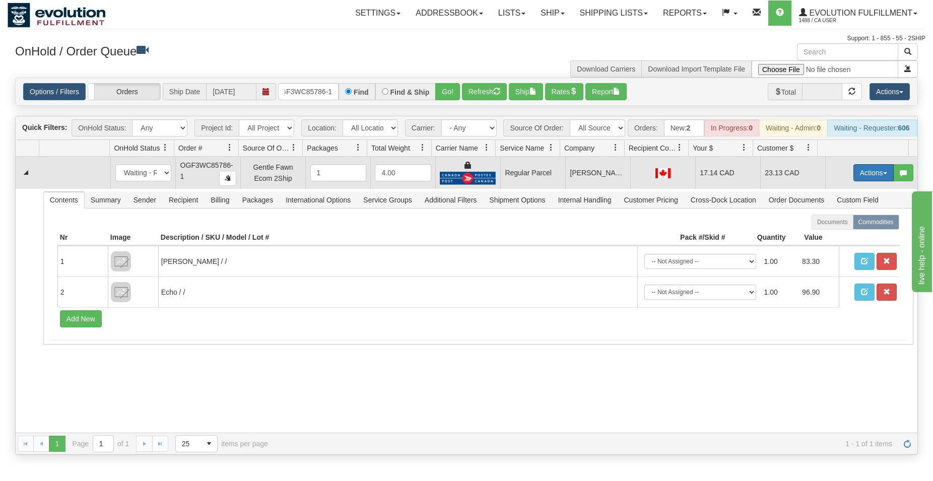
click at [872, 177] on button "Actions" at bounding box center [874, 172] width 40 height 17
click at [839, 222] on span "Rate All Services" at bounding box center [853, 218] width 60 height 8
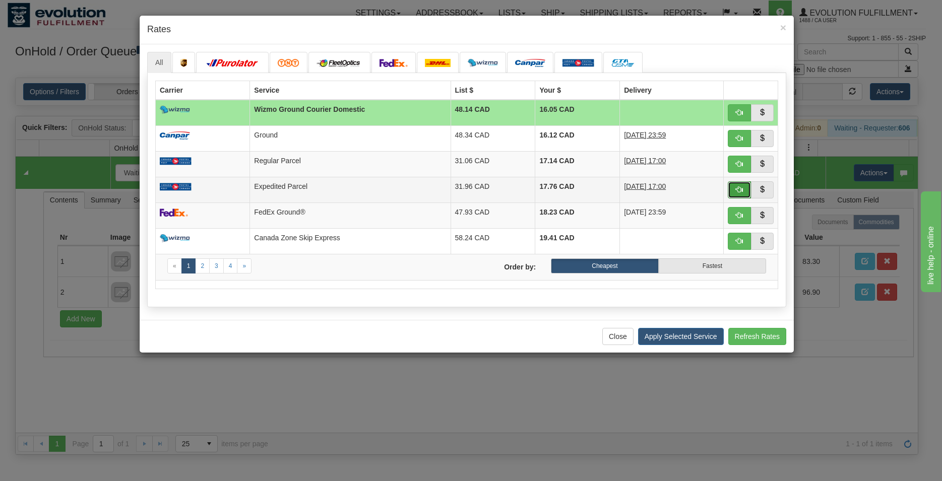
click at [736, 190] on span "button" at bounding box center [739, 189] width 7 height 7
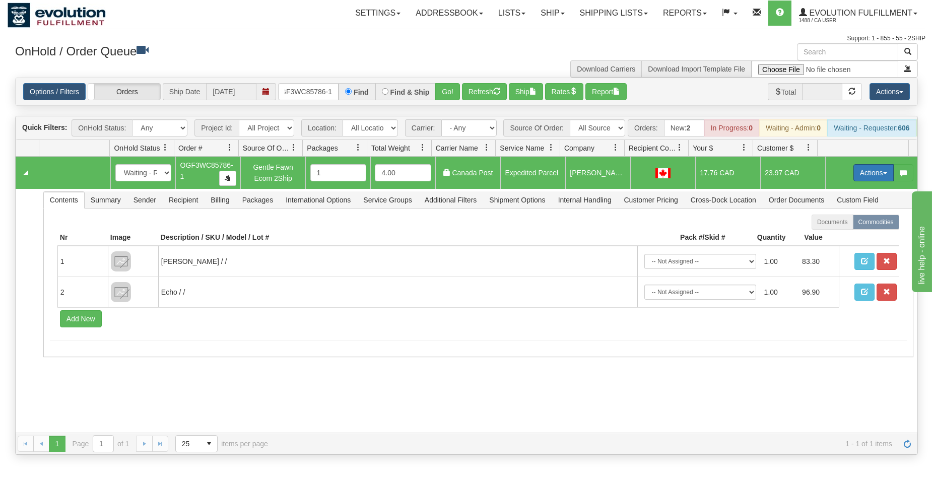
click at [856, 178] on button "Actions" at bounding box center [874, 172] width 40 height 17
click at [824, 235] on span "Ship" at bounding box center [833, 231] width 21 height 8
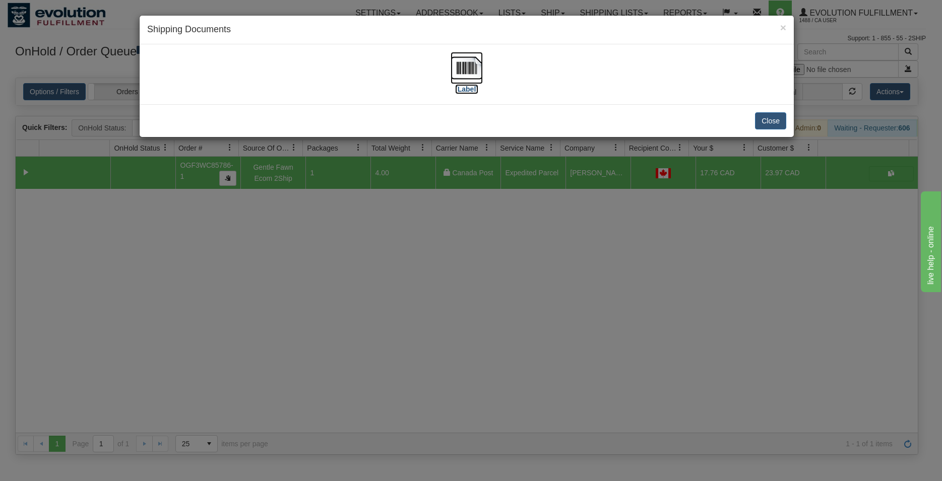
click at [474, 69] on img at bounding box center [467, 68] width 32 height 32
click at [760, 123] on button "Close" at bounding box center [770, 120] width 31 height 17
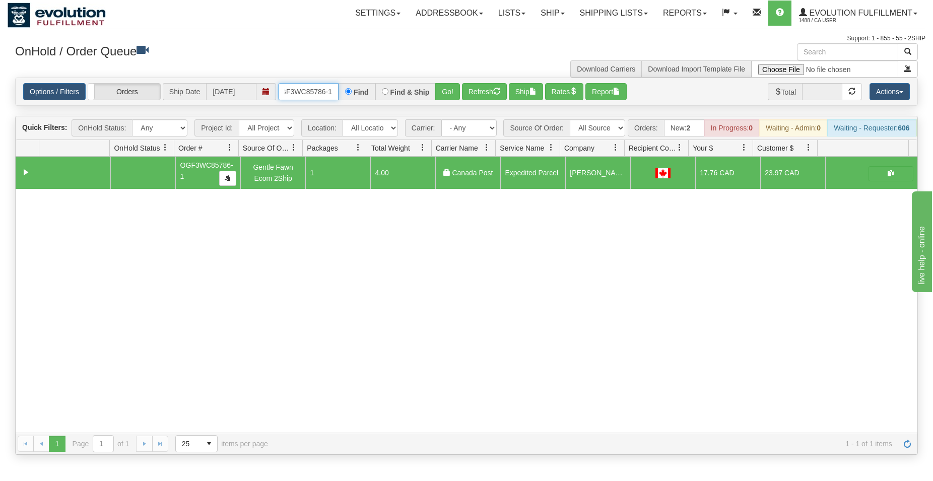
click at [310, 87] on input "OGF3WC85786-1" at bounding box center [308, 91] width 60 height 17
click at [444, 85] on button "Go!" at bounding box center [447, 91] width 25 height 17
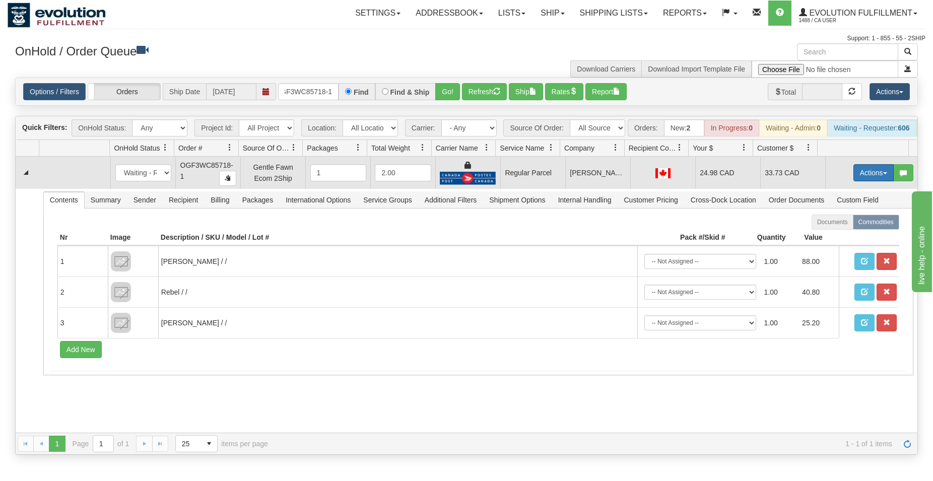
click at [857, 178] on button "Actions" at bounding box center [874, 172] width 40 height 17
click at [831, 222] on span "Rate All Services" at bounding box center [853, 218] width 60 height 8
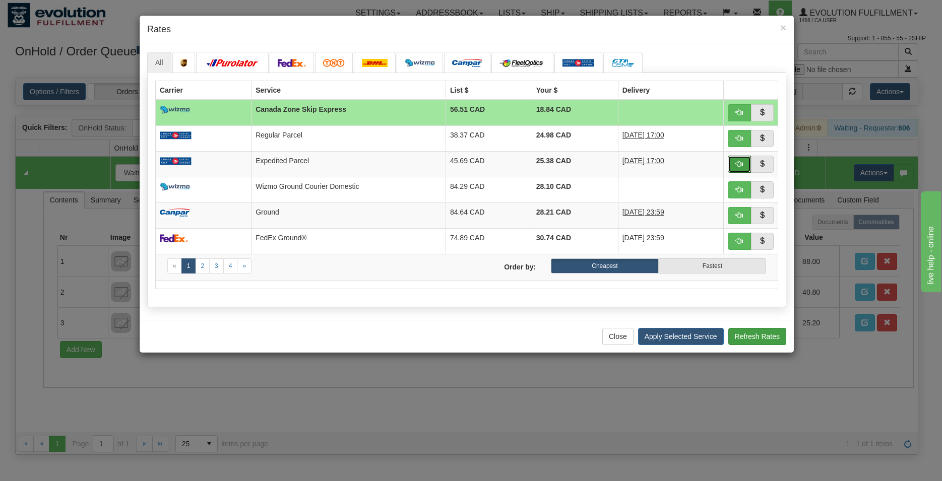
click at [738, 163] on span "button" at bounding box center [739, 163] width 7 height 7
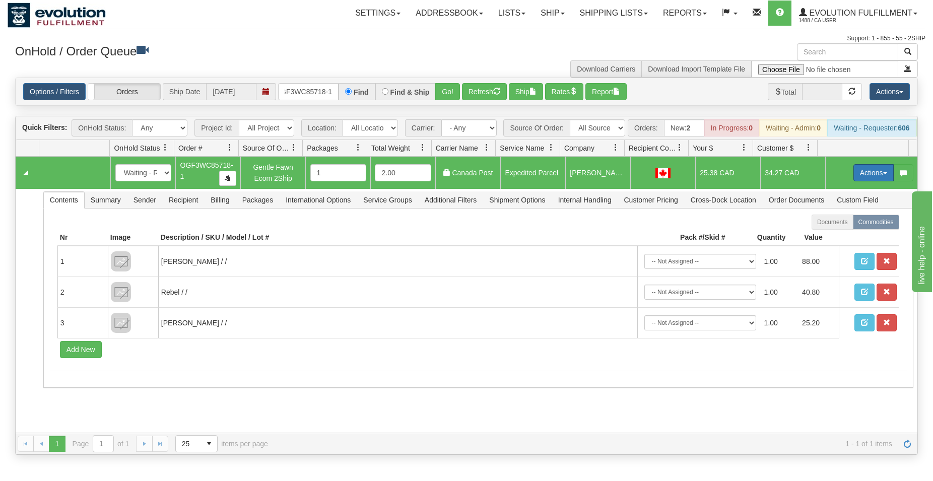
click at [854, 181] on button "Actions" at bounding box center [874, 172] width 40 height 17
click at [832, 235] on span "Ship" at bounding box center [833, 231] width 21 height 8
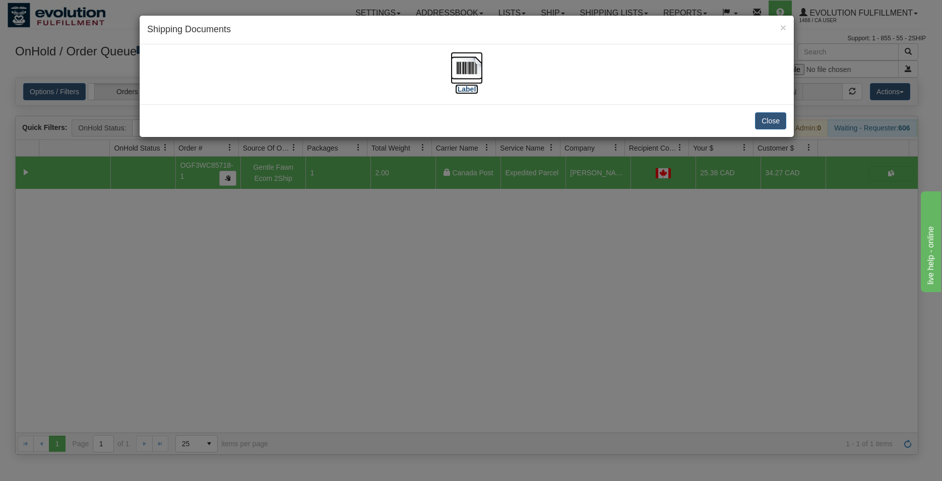
click at [476, 76] on img at bounding box center [467, 68] width 32 height 32
click at [762, 123] on button "Close" at bounding box center [770, 120] width 31 height 17
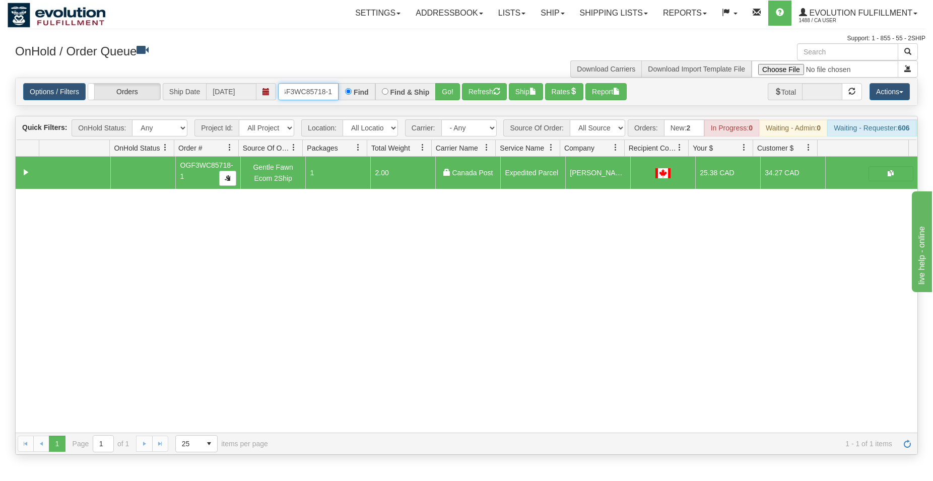
click at [306, 91] on input "OGF3WC85718-1" at bounding box center [308, 91] width 60 height 17
click at [444, 91] on button "Go!" at bounding box center [447, 91] width 25 height 17
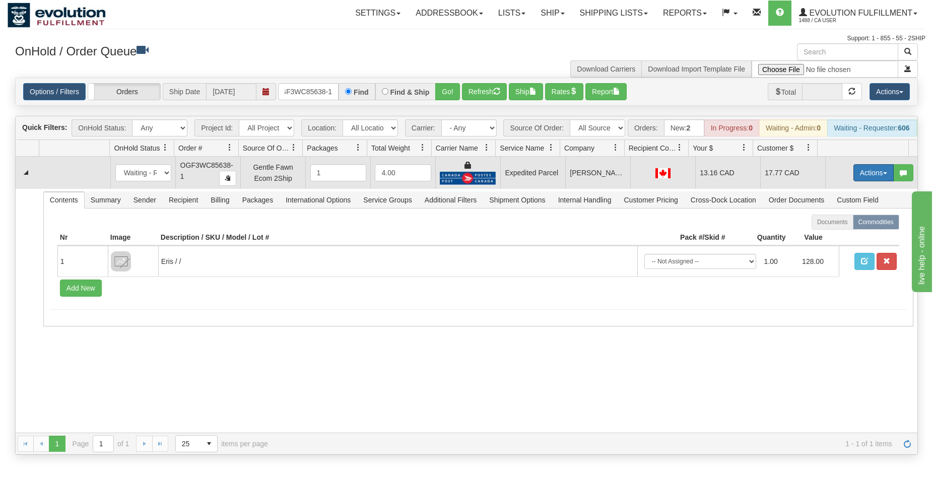
drag, startPoint x: 872, startPoint y: 187, endPoint x: 864, endPoint y: 195, distance: 11.1
click at [872, 181] on button "Actions" at bounding box center [874, 172] width 40 height 17
click at [830, 235] on span "Ship" at bounding box center [833, 231] width 21 height 8
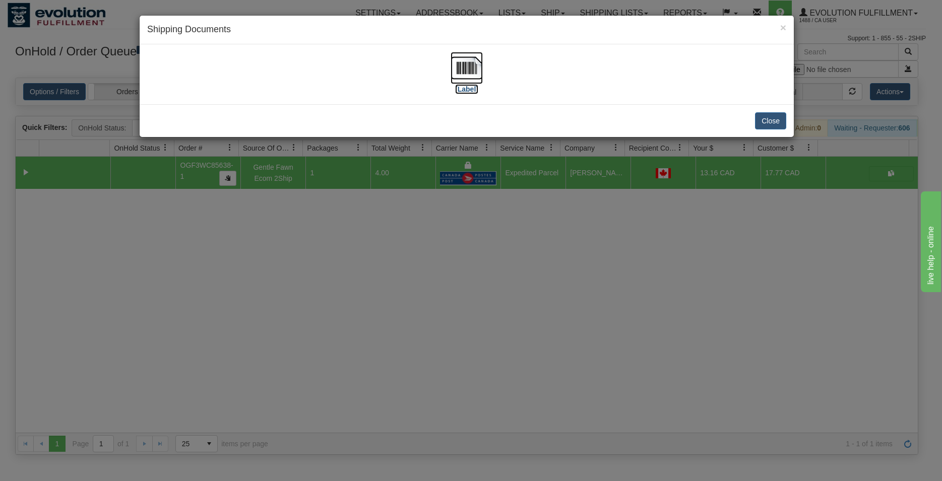
click at [462, 58] on img at bounding box center [467, 68] width 32 height 32
click at [779, 122] on button "Close" at bounding box center [770, 120] width 31 height 17
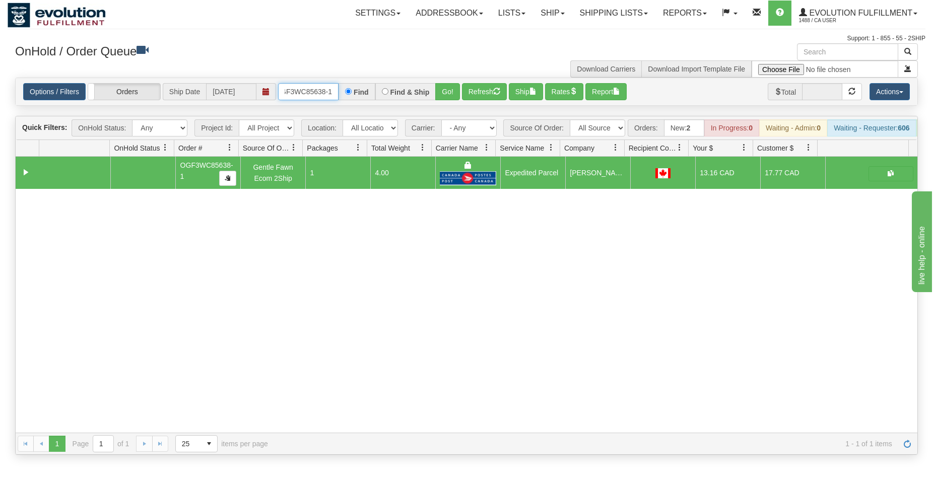
click at [293, 90] on input "OGF3WC85638-1" at bounding box center [308, 91] width 60 height 17
click at [443, 94] on button "Go!" at bounding box center [447, 91] width 25 height 17
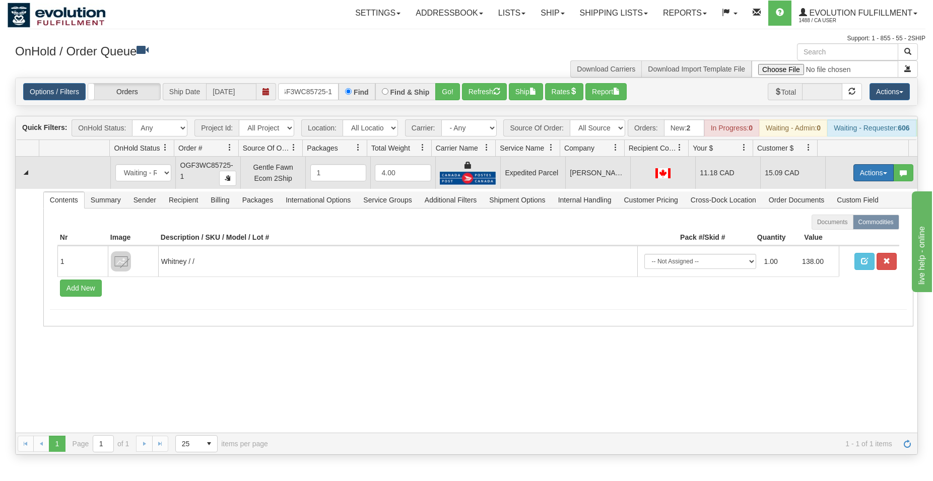
click at [857, 181] on button "Actions" at bounding box center [874, 172] width 40 height 17
click at [825, 235] on span "Ship" at bounding box center [833, 231] width 21 height 8
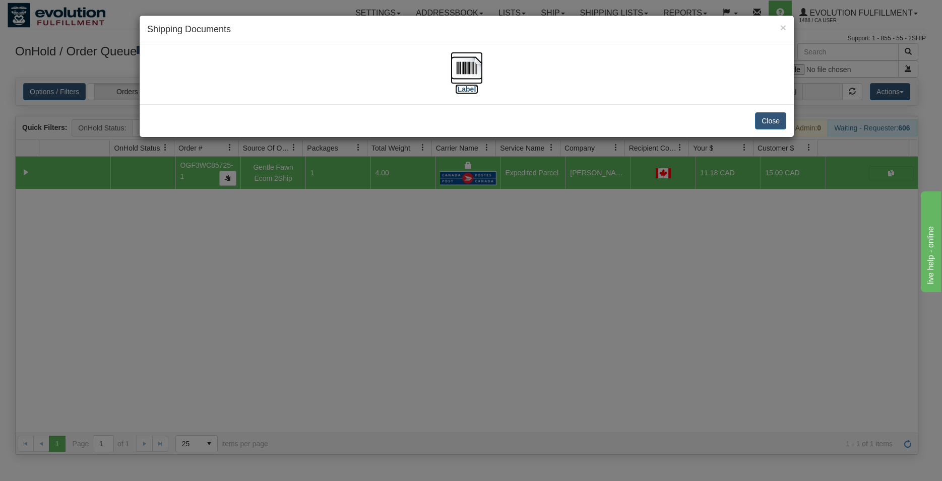
click at [473, 63] on img at bounding box center [467, 68] width 32 height 32
click at [788, 118] on div "Close" at bounding box center [467, 120] width 654 height 33
click at [784, 118] on button "Close" at bounding box center [770, 120] width 31 height 17
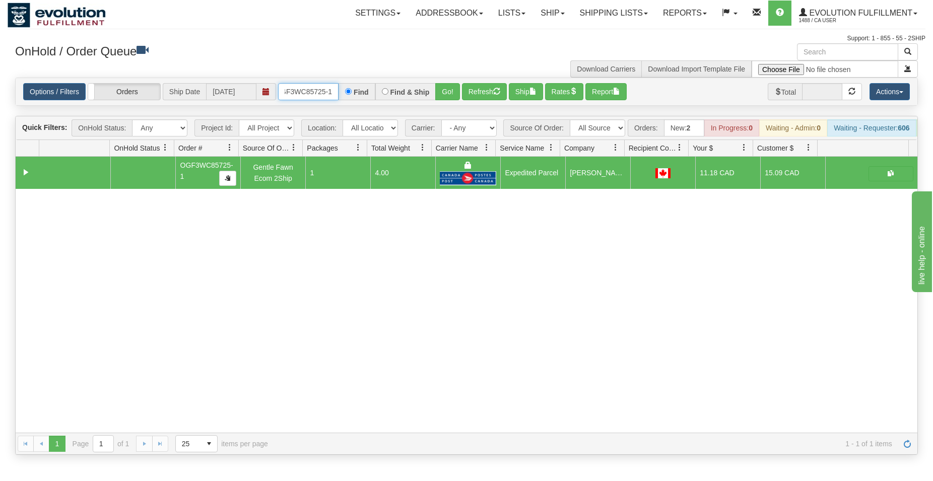
click at [316, 86] on input "OGF3WC85725-1" at bounding box center [308, 91] width 60 height 17
click at [316, 85] on input "OGF3WC85725-1" at bounding box center [308, 91] width 60 height 17
click at [451, 97] on button "Go!" at bounding box center [447, 91] width 25 height 17
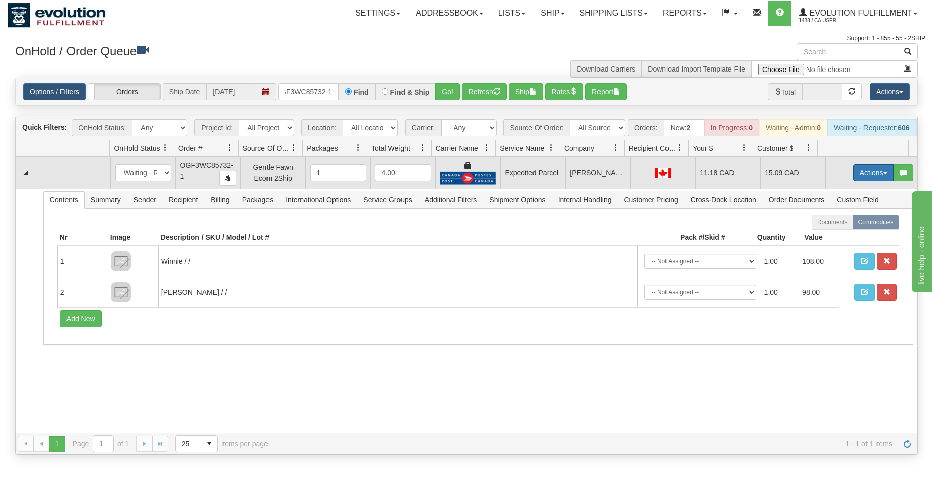
click at [858, 177] on button "Actions" at bounding box center [874, 172] width 40 height 17
click at [826, 235] on span "Ship" at bounding box center [833, 231] width 21 height 8
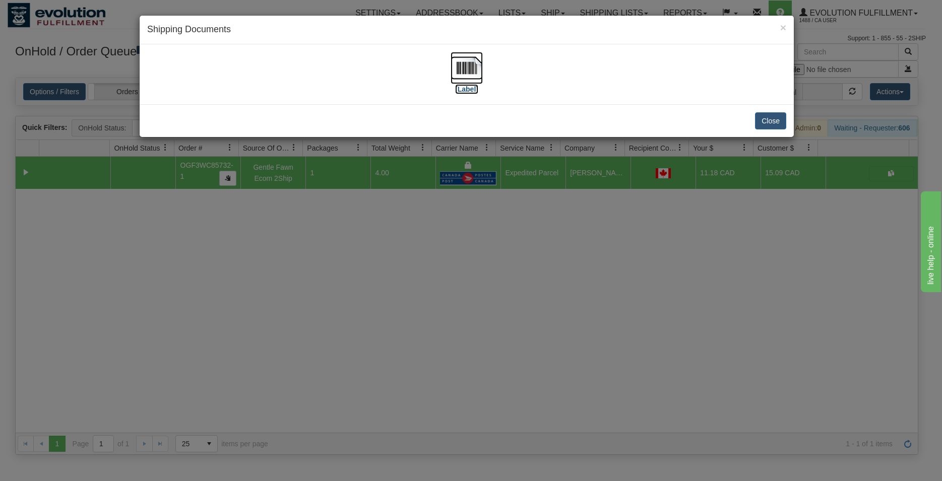
click at [469, 75] on img at bounding box center [467, 68] width 32 height 32
click at [768, 121] on button "Close" at bounding box center [770, 120] width 31 height 17
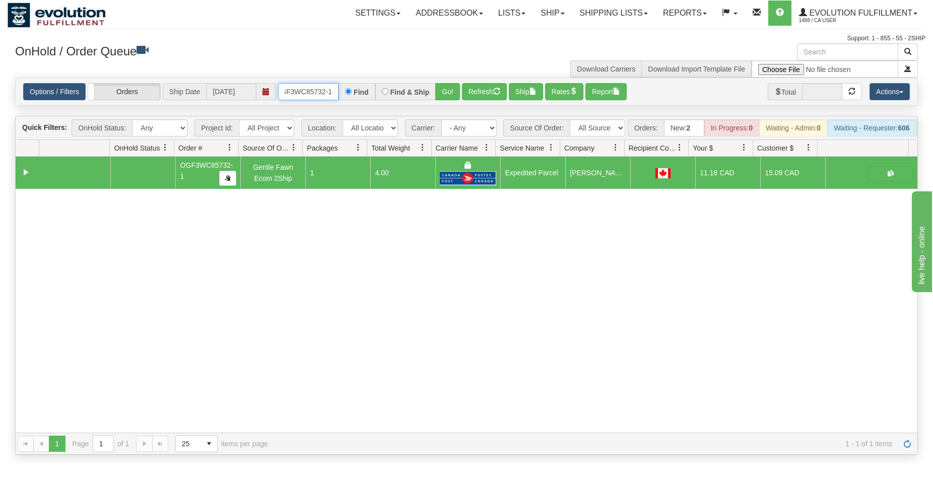
click at [308, 87] on input "OGF3WC85732-1" at bounding box center [308, 91] width 60 height 17
click at [442, 88] on button "Go!" at bounding box center [447, 91] width 25 height 17
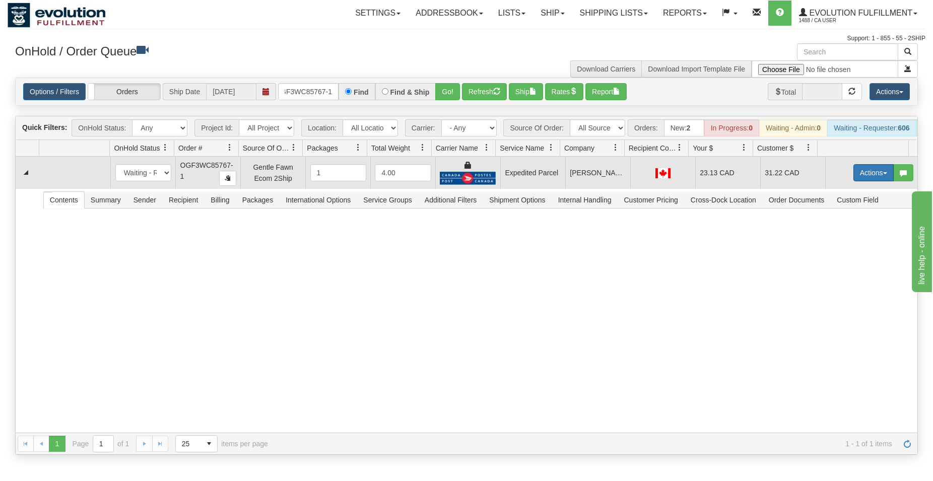
click at [865, 181] on button "Actions" at bounding box center [874, 172] width 40 height 17
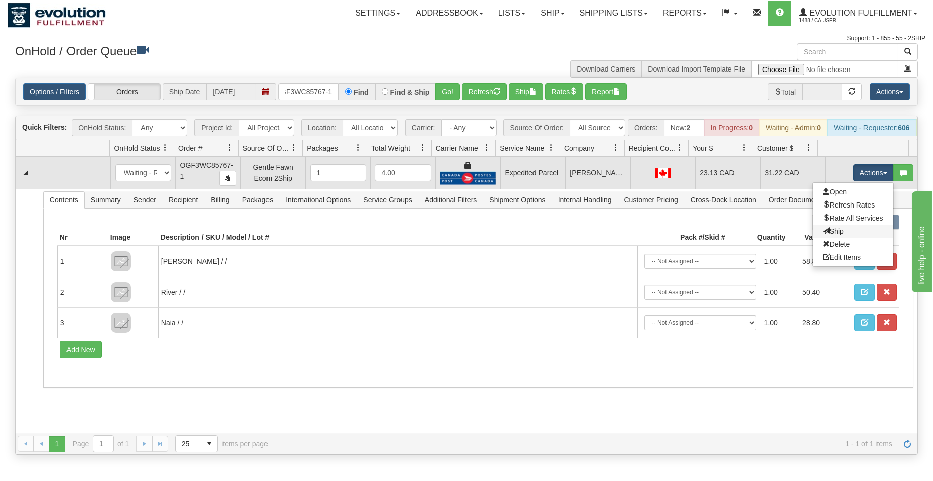
click at [834, 238] on link "Ship" at bounding box center [853, 231] width 81 height 13
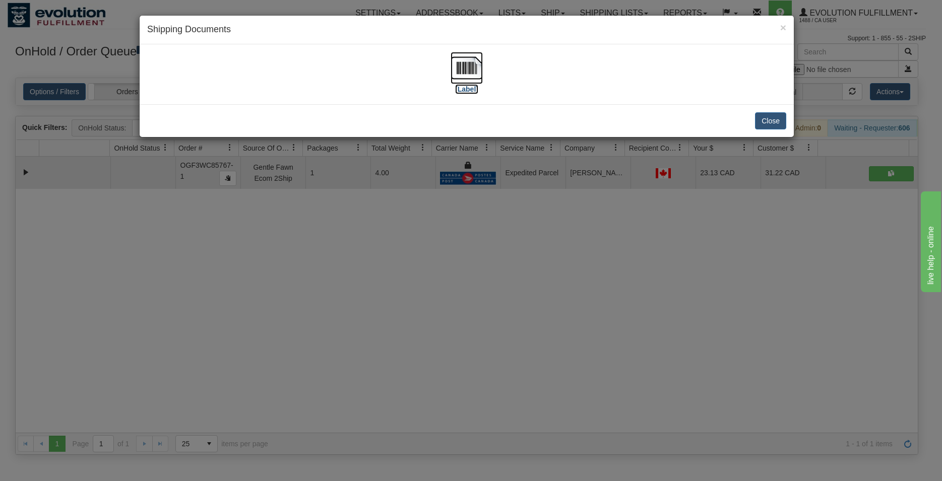
click at [470, 70] on img at bounding box center [467, 68] width 32 height 32
click at [768, 121] on button "Close" at bounding box center [770, 120] width 31 height 17
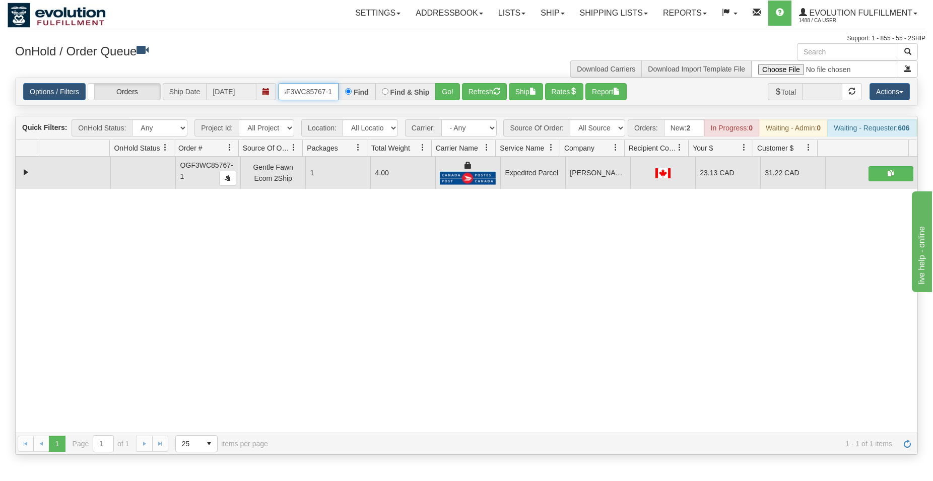
click at [315, 92] on input "OGF3WC85767-1" at bounding box center [308, 91] width 60 height 17
click at [447, 89] on button "Go!" at bounding box center [447, 91] width 25 height 17
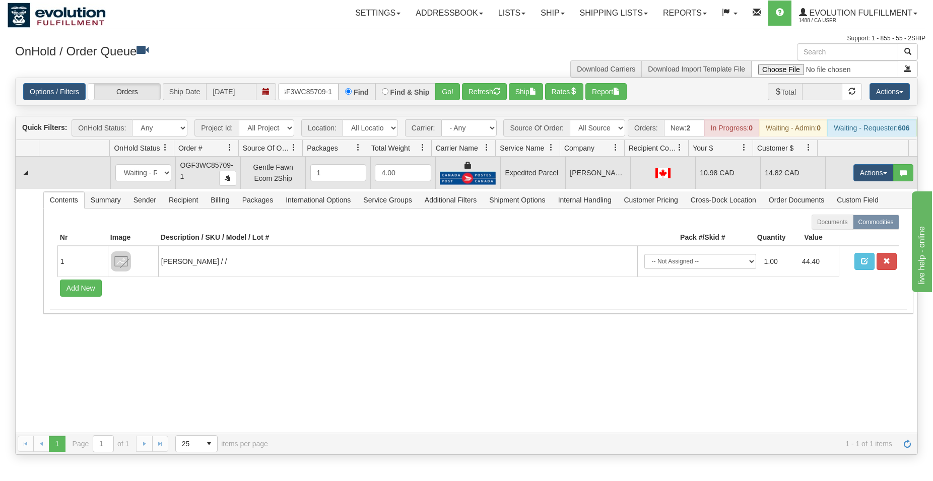
click at [866, 172] on td "Actions Open Refresh Rates Rate All Services Ship Delete Edit Items" at bounding box center [871, 173] width 92 height 32
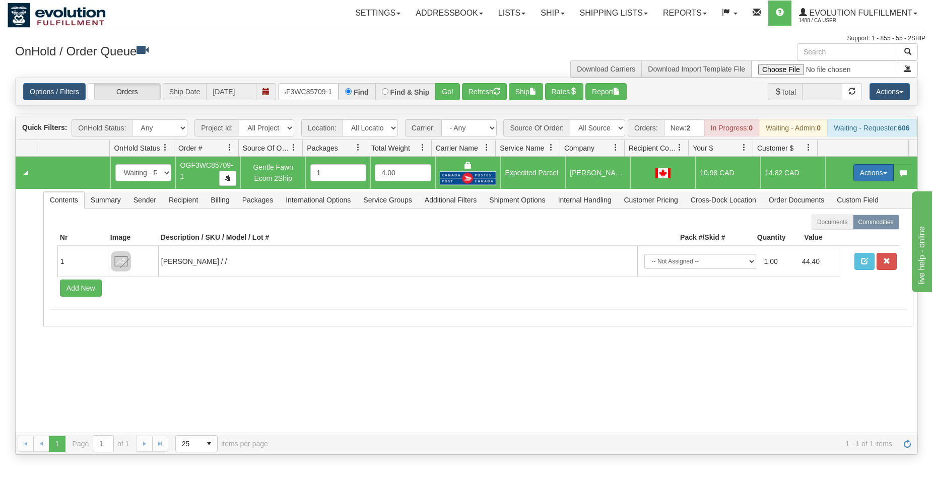
click at [866, 174] on button "Actions" at bounding box center [874, 172] width 40 height 17
click at [827, 235] on span "Ship" at bounding box center [833, 231] width 21 height 8
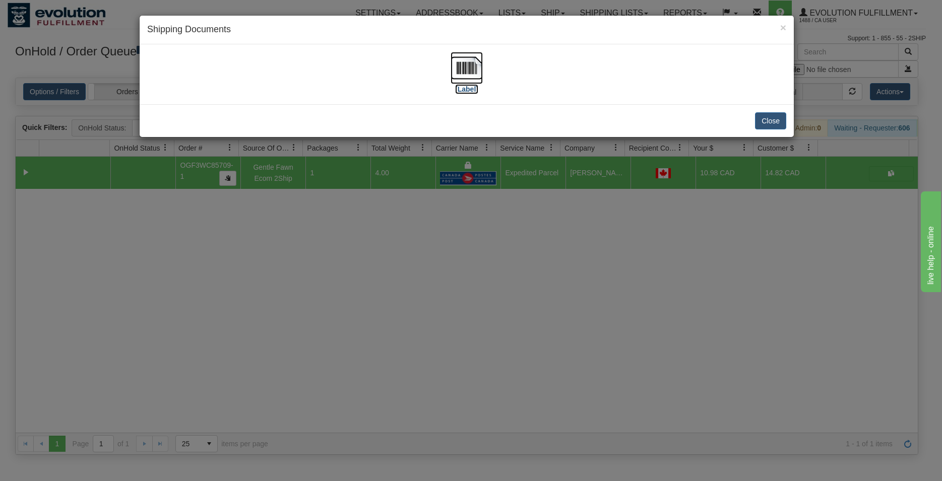
click at [475, 70] on img at bounding box center [467, 68] width 32 height 32
drag, startPoint x: 760, startPoint y: 119, endPoint x: 441, endPoint y: 108, distance: 319.7
click at [761, 120] on button "Close" at bounding box center [770, 120] width 31 height 17
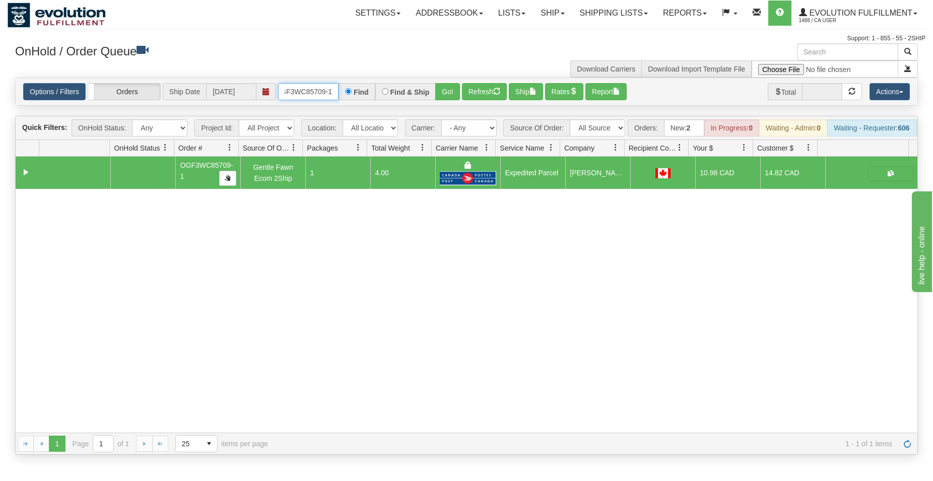
click at [317, 93] on input "OGF3WC85709-1" at bounding box center [308, 91] width 60 height 17
click at [456, 93] on button "Go!" at bounding box center [447, 91] width 25 height 17
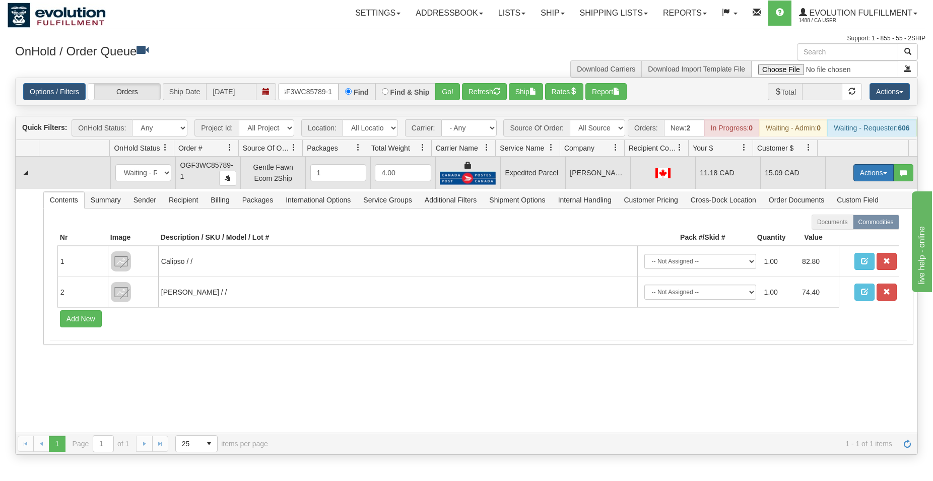
click at [867, 181] on button "Actions" at bounding box center [874, 172] width 40 height 17
click at [823, 235] on span "Ship" at bounding box center [833, 231] width 21 height 8
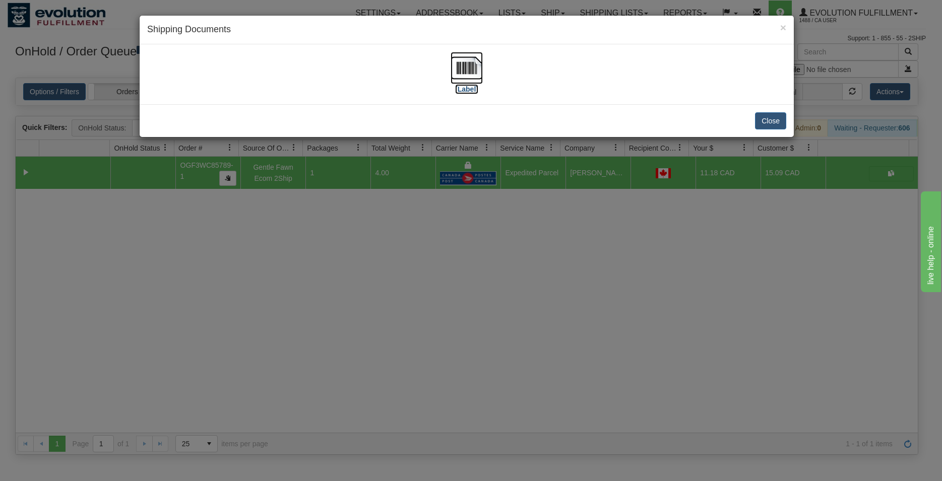
click at [473, 72] on img at bounding box center [467, 68] width 32 height 32
click at [773, 114] on button "Close" at bounding box center [770, 120] width 31 height 17
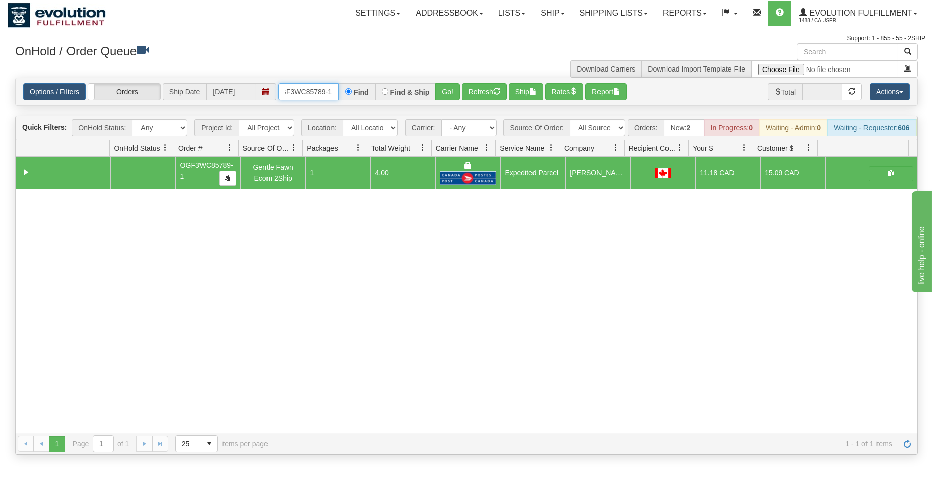
click at [314, 95] on input "OGF3WC85789-1" at bounding box center [308, 91] width 60 height 17
click at [313, 94] on input "OGF3WC85789-1" at bounding box center [308, 91] width 60 height 17
click at [450, 90] on button "Go!" at bounding box center [447, 91] width 25 height 17
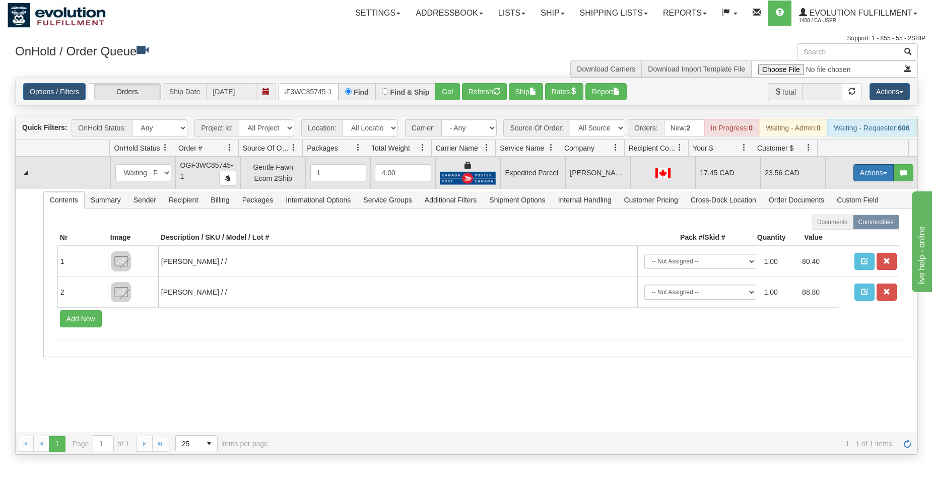
click at [861, 181] on button "Actions" at bounding box center [874, 172] width 40 height 17
click at [827, 235] on link "Ship" at bounding box center [853, 231] width 81 height 13
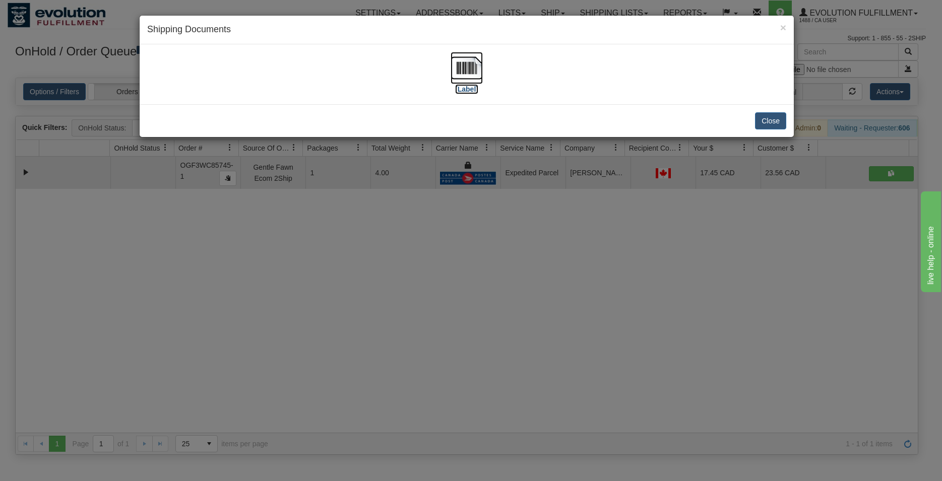
click at [481, 71] on img at bounding box center [467, 68] width 32 height 32
click at [770, 122] on button "Close" at bounding box center [770, 120] width 31 height 17
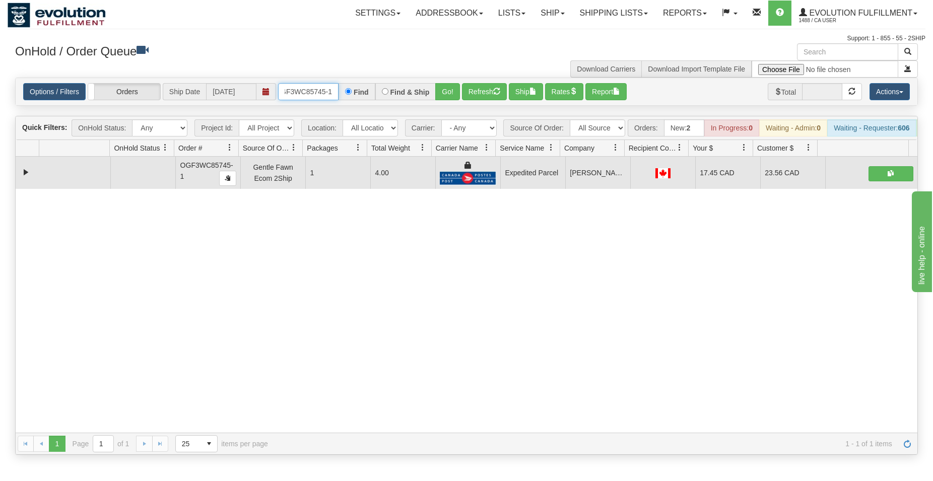
click at [307, 97] on input "OGF3WC85745-1" at bounding box center [308, 91] width 60 height 17
type input "OGF3WC85693-1"
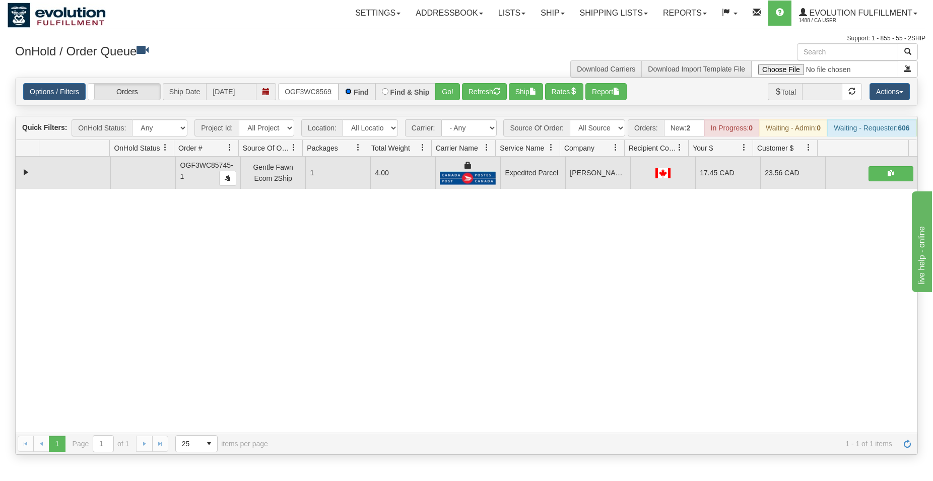
scroll to position [0, 10]
click at [454, 86] on button "Go!" at bounding box center [447, 91] width 25 height 17
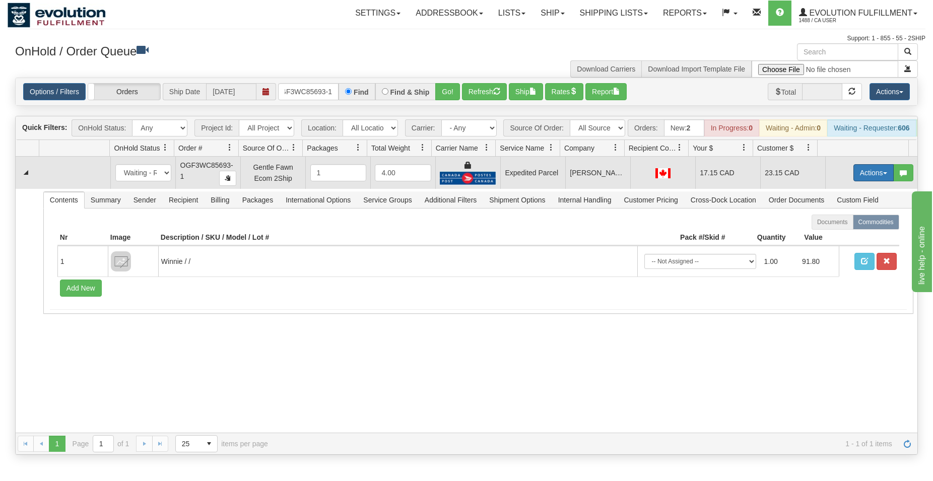
click at [871, 181] on button "Actions" at bounding box center [874, 172] width 40 height 17
click at [830, 235] on span "Ship" at bounding box center [833, 231] width 21 height 8
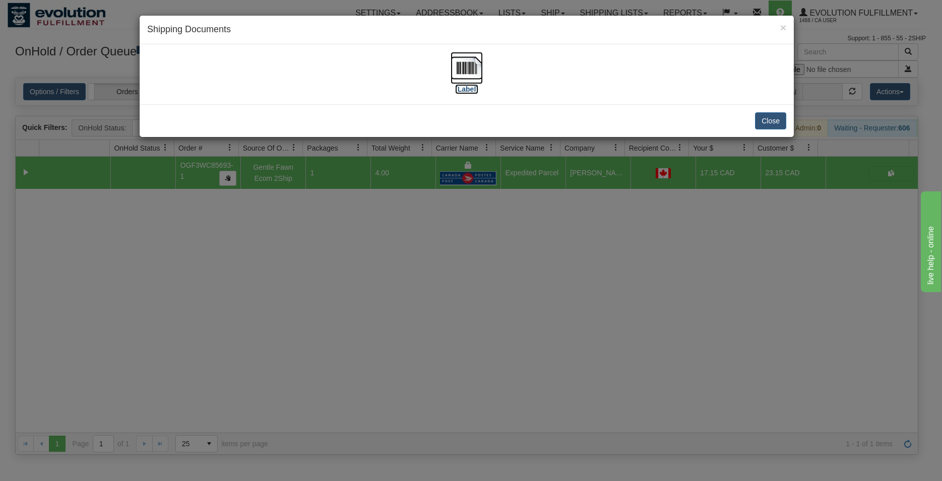
click at [468, 75] on img at bounding box center [467, 68] width 32 height 32
